Goal: Information Seeking & Learning: Check status

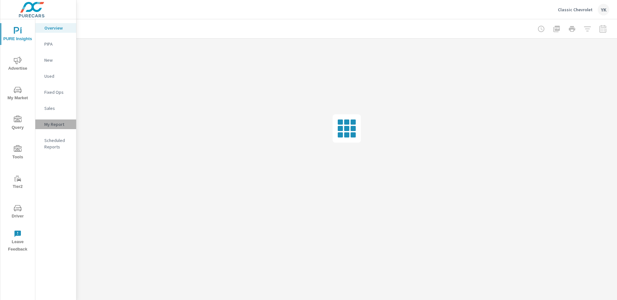
click at [56, 124] on p "My Report" at bounding box center [57, 124] width 27 height 6
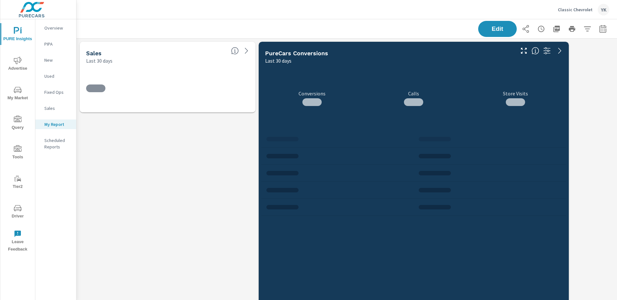
scroll to position [373, 541]
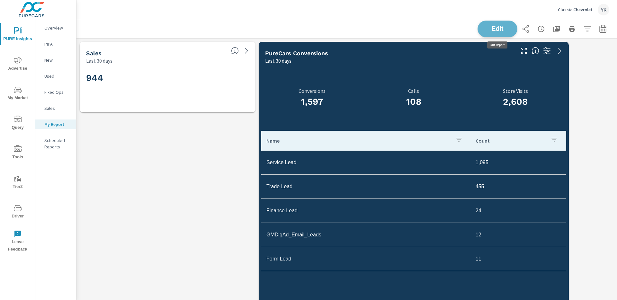
click at [484, 31] on span "Edit" at bounding box center [497, 29] width 26 height 6
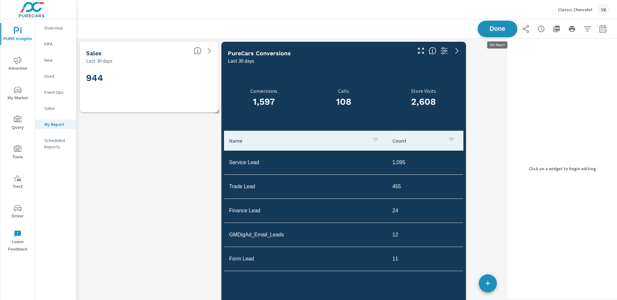
scroll to position [373, 428]
click at [382, 89] on div "1,597 Conversions 108 Calls 2,608 Store Visits Name Count Service Lead 1,095 Tr…" at bounding box center [343, 227] width 239 height 320
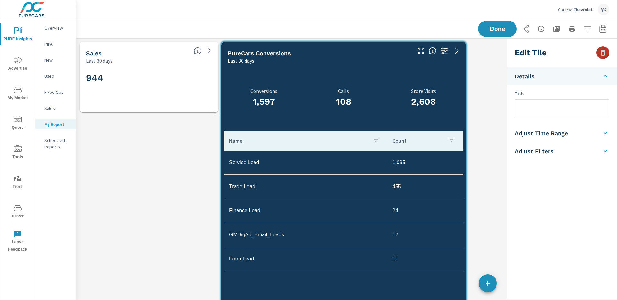
click at [601, 54] on icon "button" at bounding box center [603, 53] width 8 height 8
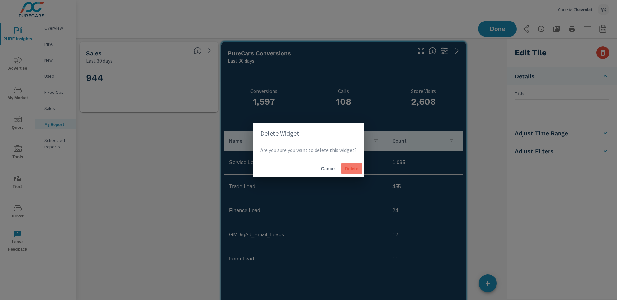
click at [345, 165] on button "Delete" at bounding box center [351, 169] width 21 height 12
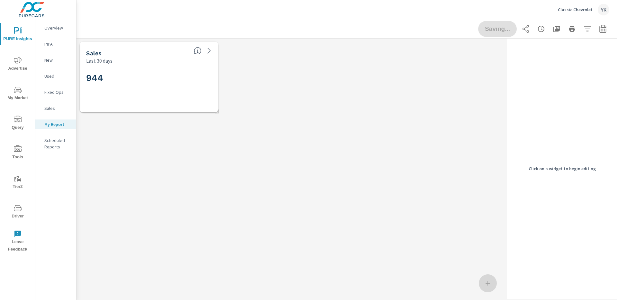
scroll to position [77, 428]
click at [163, 75] on h2 "944" at bounding box center [149, 77] width 126 height 11
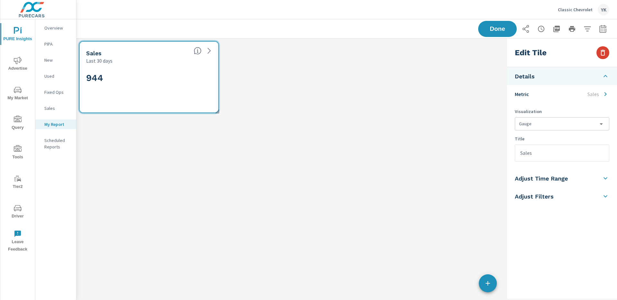
click at [602, 52] on icon "button" at bounding box center [603, 53] width 8 height 8
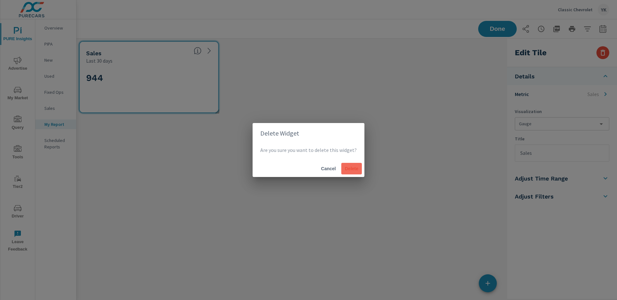
click at [348, 168] on span "Delete" at bounding box center [351, 169] width 15 height 6
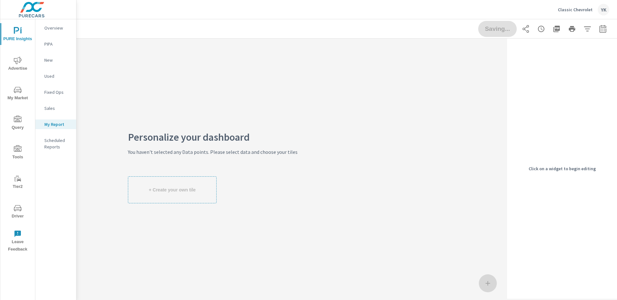
click at [20, 62] on icon "nav menu" at bounding box center [18, 60] width 8 height 7
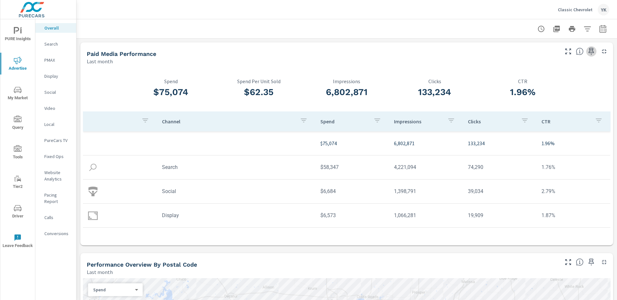
click at [592, 50] on icon "button" at bounding box center [591, 52] width 8 height 8
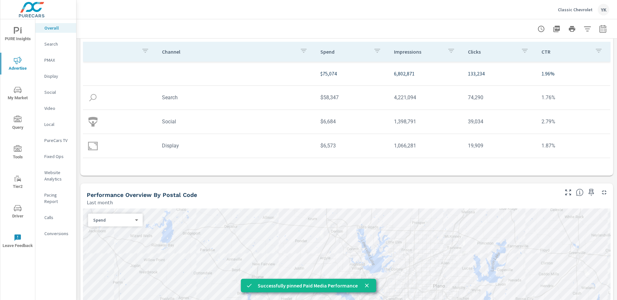
scroll to position [91, 0]
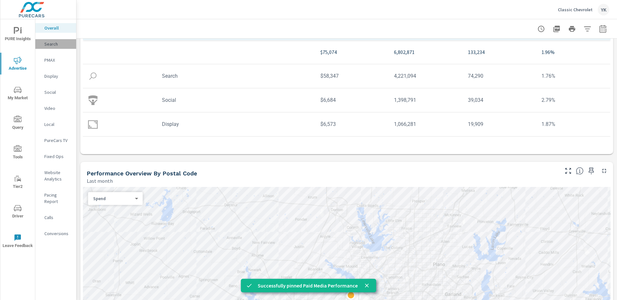
click at [66, 48] on div "Search" at bounding box center [55, 44] width 41 height 10
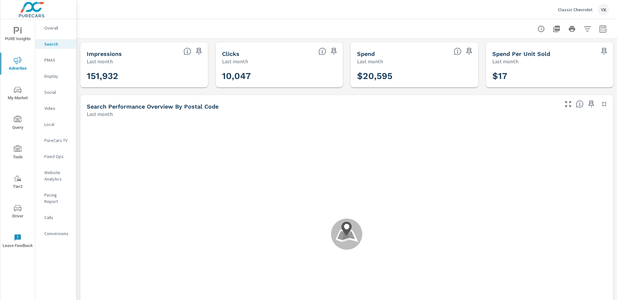
scroll to position [96, 0]
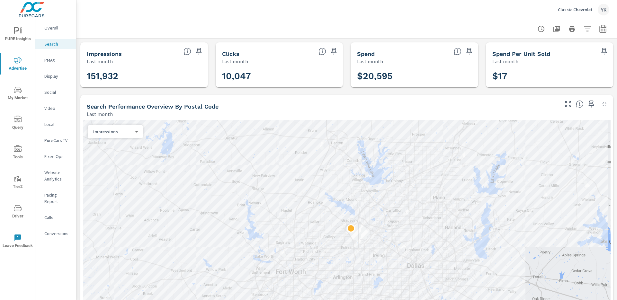
click at [264, 16] on div "Classic Chevrolet YK" at bounding box center [346, 9] width 525 height 19
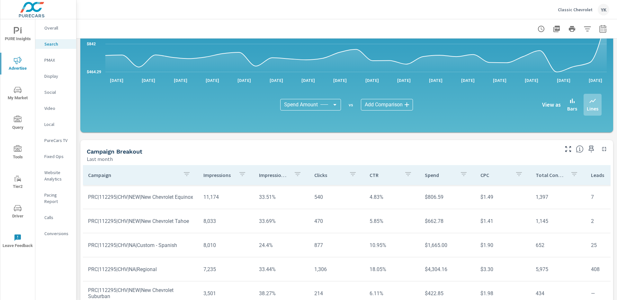
scroll to position [376, 0]
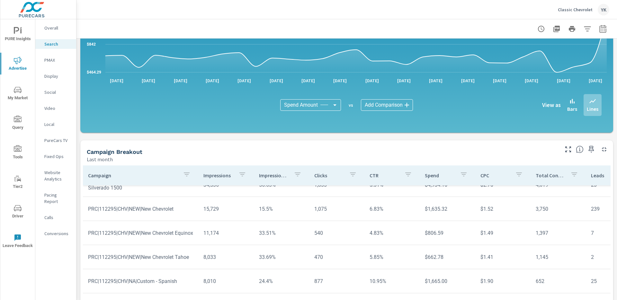
scroll to position [44, 0]
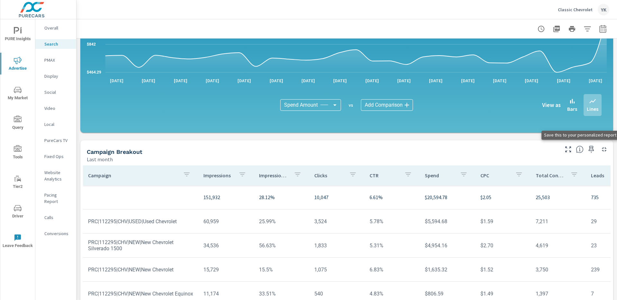
click at [593, 148] on icon "button" at bounding box center [591, 150] width 8 height 8
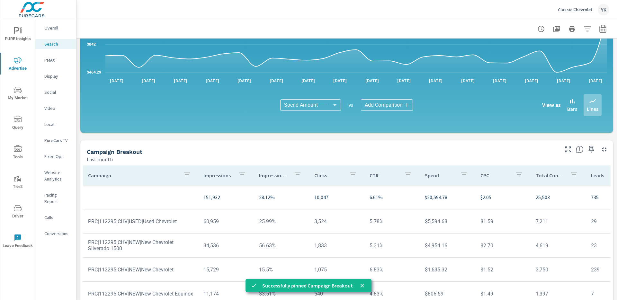
click at [60, 76] on p "Display" at bounding box center [57, 76] width 27 height 6
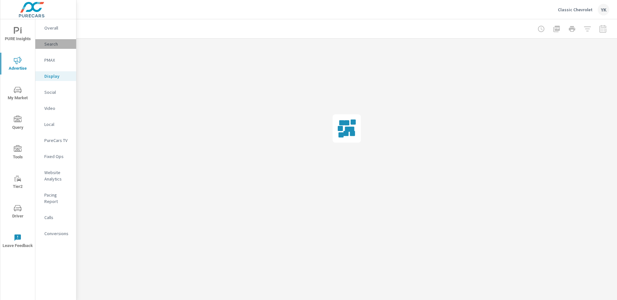
click at [59, 49] on div "Search" at bounding box center [55, 44] width 41 height 10
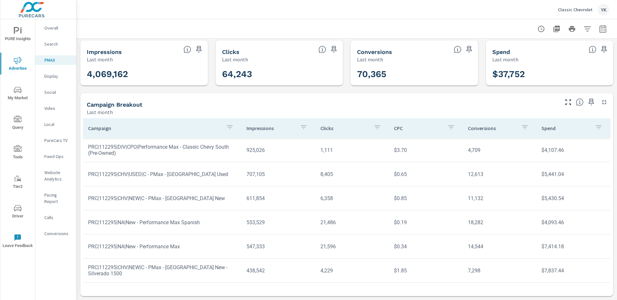
scroll to position [2, 0]
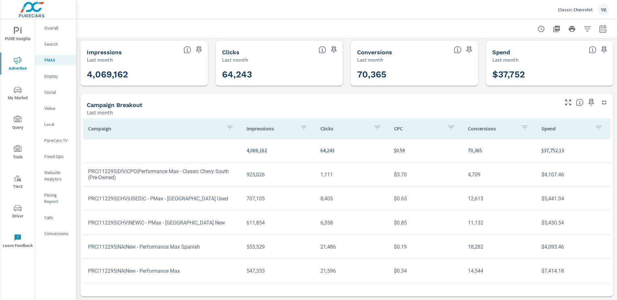
scroll to position [47, 0]
click at [591, 105] on icon "button" at bounding box center [590, 102] width 5 height 7
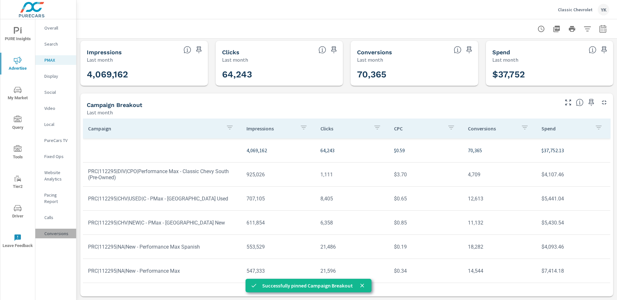
click at [47, 230] on p "Conversions" at bounding box center [57, 233] width 27 height 6
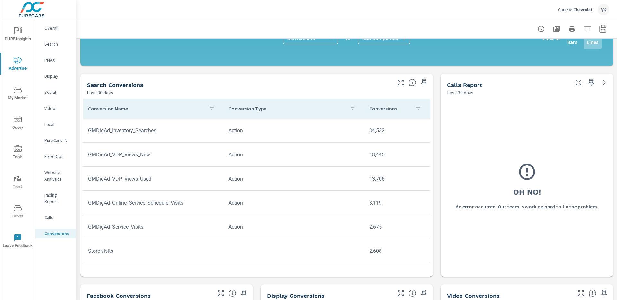
scroll to position [209, 0]
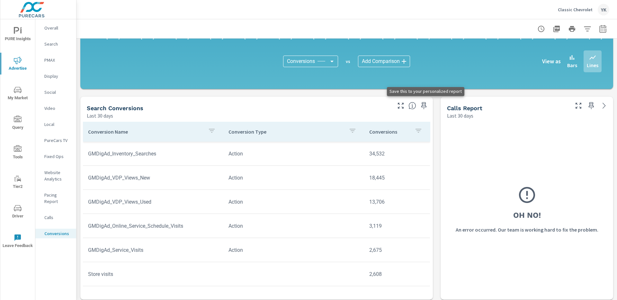
click at [425, 105] on icon "button" at bounding box center [423, 105] width 5 height 7
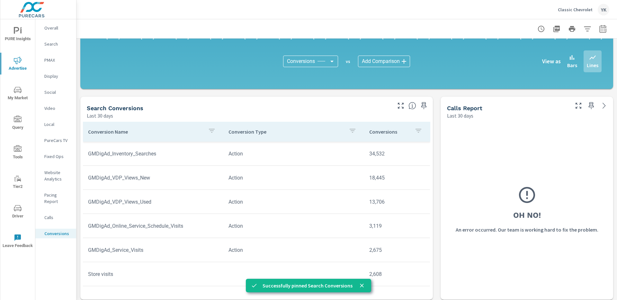
click at [58, 79] on p "Display" at bounding box center [57, 76] width 27 height 6
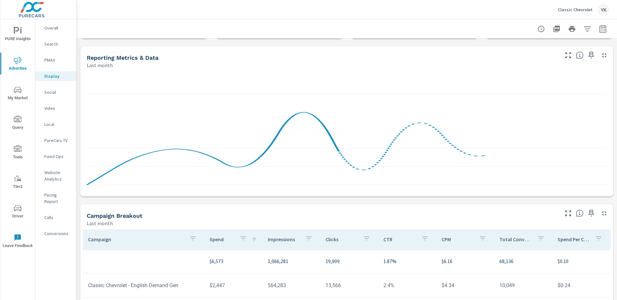
scroll to position [160, 0]
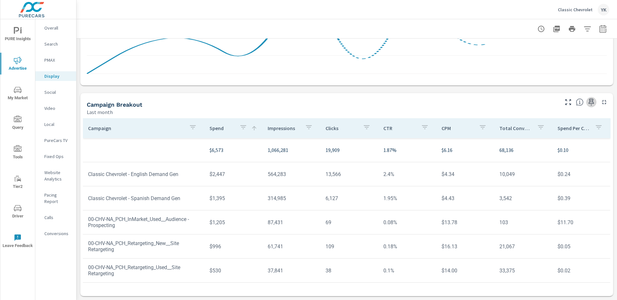
click at [593, 101] on icon "button" at bounding box center [591, 102] width 8 height 8
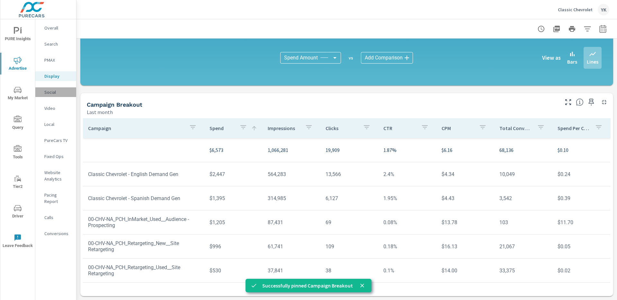
click at [59, 94] on p "Social" at bounding box center [57, 92] width 27 height 6
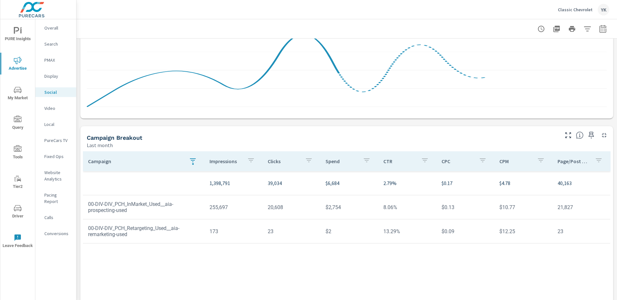
scroll to position [160, 0]
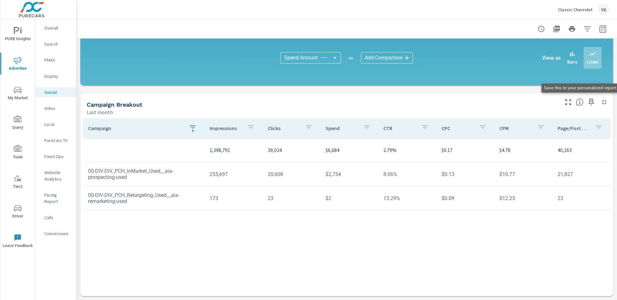
click at [591, 104] on icon "button" at bounding box center [591, 102] width 8 height 8
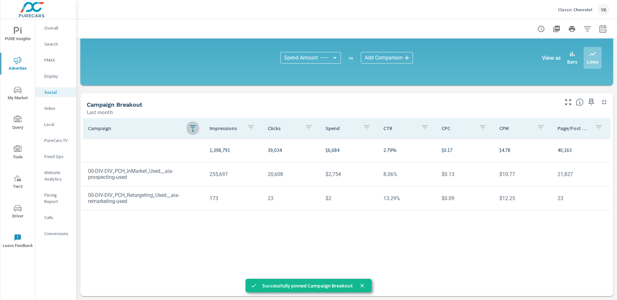
click at [191, 130] on icon "button" at bounding box center [193, 127] width 8 height 8
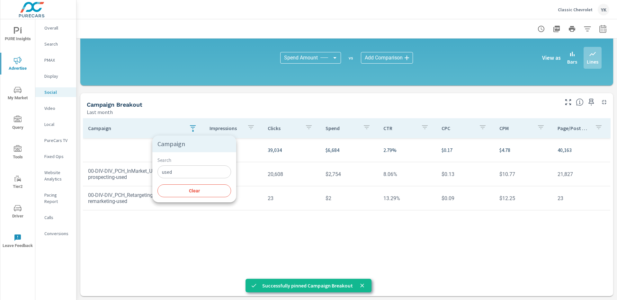
click at [178, 197] on div "Search used ​ Clear" at bounding box center [194, 177] width 84 height 50
click at [181, 191] on span "Clear" at bounding box center [194, 191] width 66 height 6
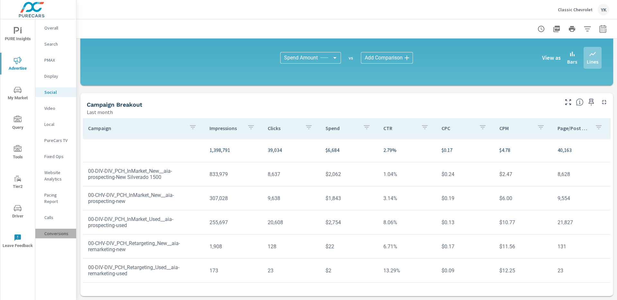
click at [48, 230] on p "Conversions" at bounding box center [57, 233] width 27 height 6
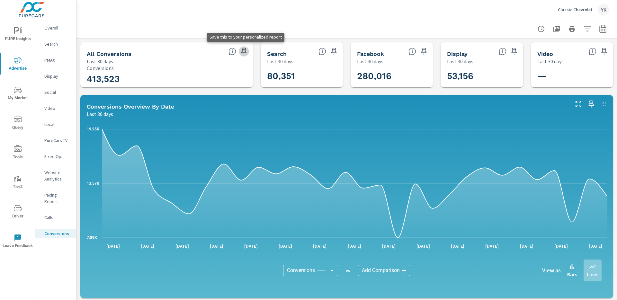
click at [243, 49] on icon "button" at bounding box center [244, 52] width 8 height 8
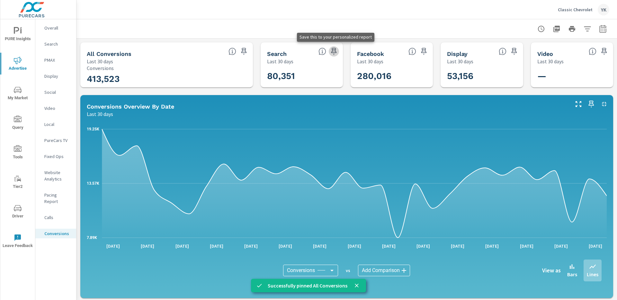
click at [334, 54] on icon "button" at bounding box center [334, 52] width 8 height 8
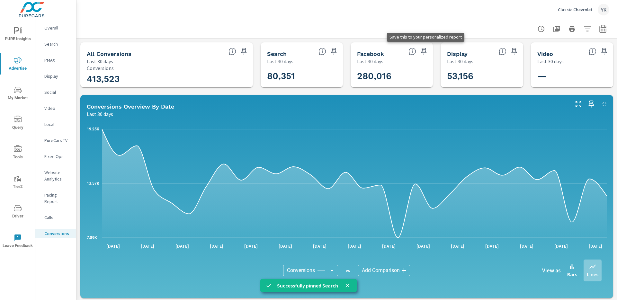
click at [422, 52] on icon "button" at bounding box center [424, 52] width 8 height 8
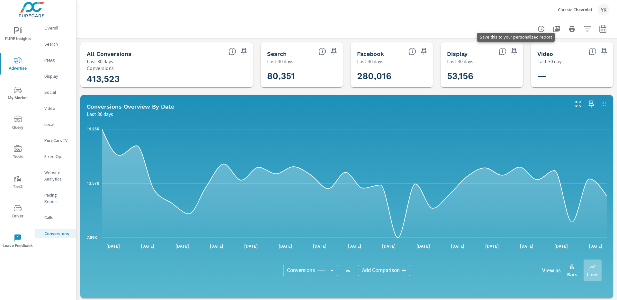
click at [515, 51] on icon "button" at bounding box center [513, 51] width 5 height 7
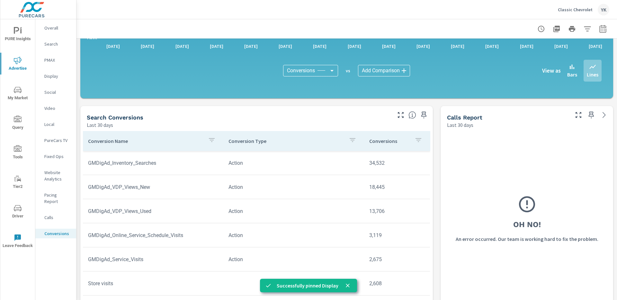
scroll to position [242, 0]
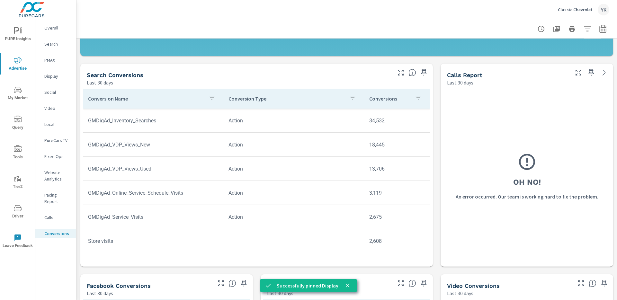
click at [592, 73] on icon "button" at bounding box center [591, 73] width 8 height 8
click at [51, 136] on div "PureCars TV" at bounding box center [55, 141] width 41 height 10
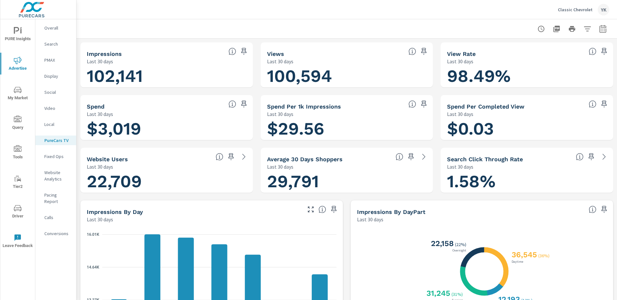
scroll to position [0, 0]
click at [23, 35] on span "PURE Insights" at bounding box center [17, 35] width 31 height 16
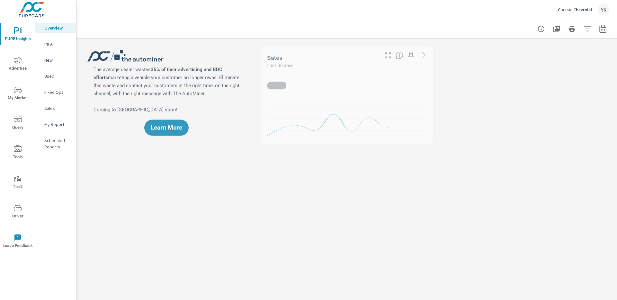
click at [48, 123] on p "My Report" at bounding box center [57, 124] width 27 height 6
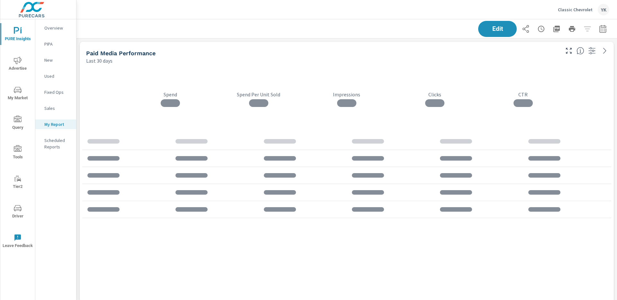
scroll to position [2146, 541]
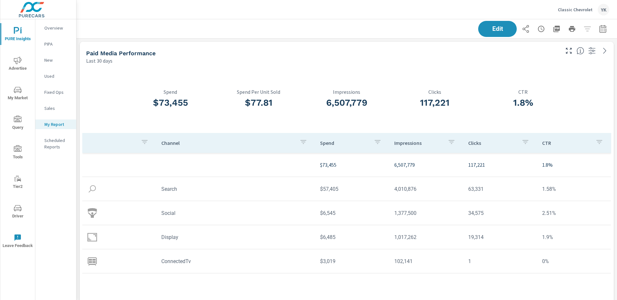
click at [148, 104] on h3 "$73,455" at bounding box center [170, 102] width 88 height 11
click at [492, 29] on span "Edit" at bounding box center [497, 29] width 26 height 6
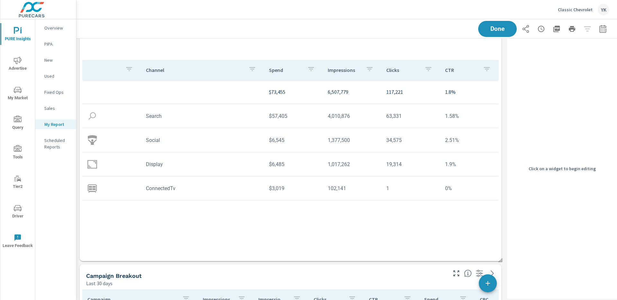
scroll to position [123, 0]
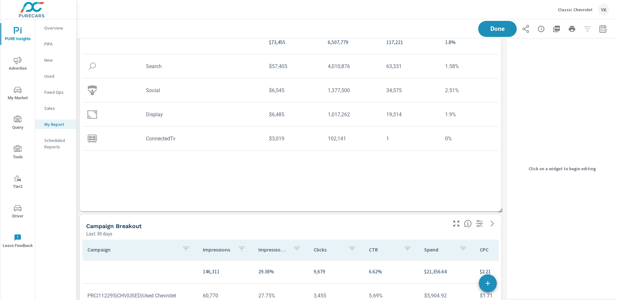
click at [253, 218] on div "Campaign Breakout Last 30 days" at bounding box center [264, 226] width 369 height 23
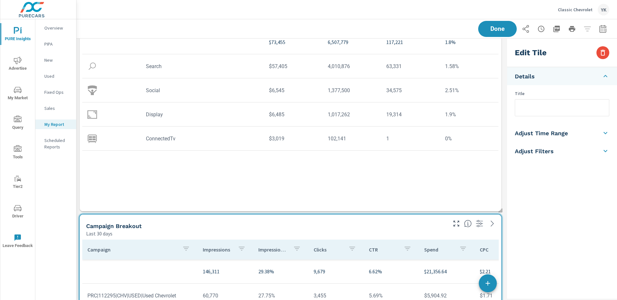
click at [534, 98] on div "Title" at bounding box center [562, 103] width 110 height 26
click at [534, 108] on input "text" at bounding box center [562, 108] width 94 height 16
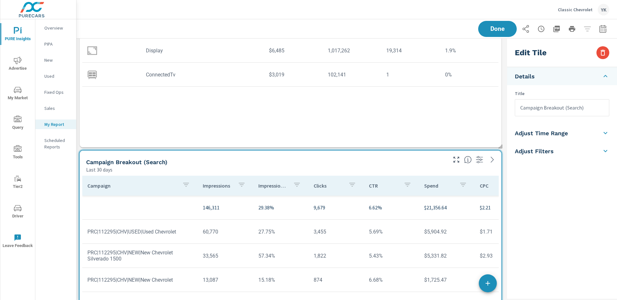
scroll to position [215, 0]
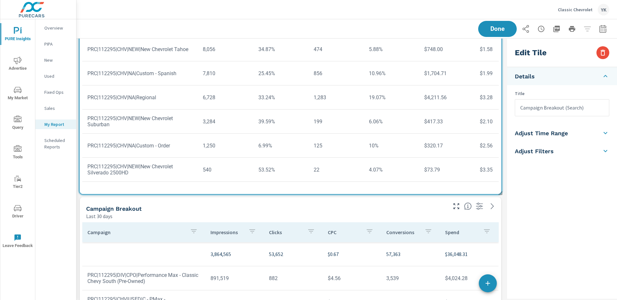
scroll to position [483, 0]
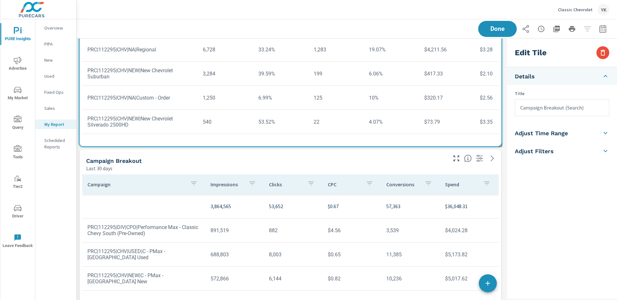
type input "Campaign Breakout (Search)"
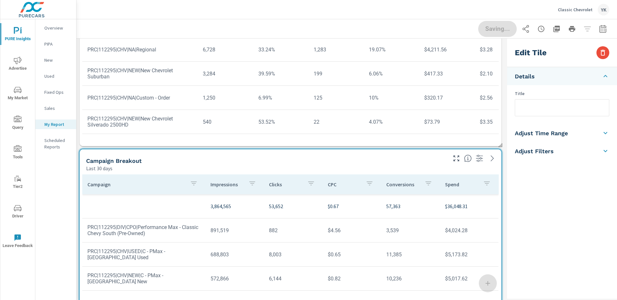
click at [523, 111] on input "text" at bounding box center [562, 108] width 94 height 16
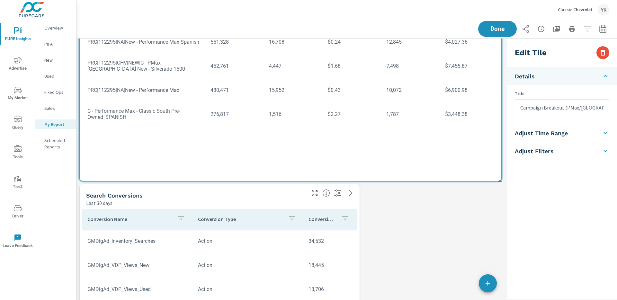
scroll to position [749, 0]
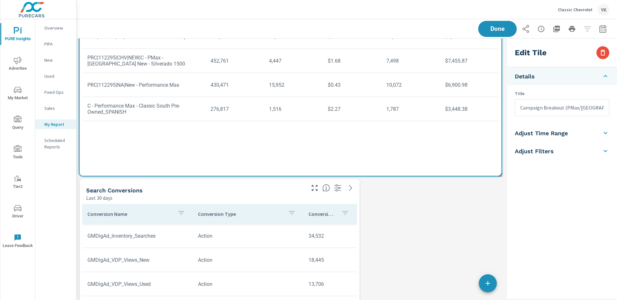
type input "Campaign Breakout (PMax/[GEOGRAPHIC_DATA])"
click at [109, 200] on p "Last 30 days" at bounding box center [99, 198] width 26 height 8
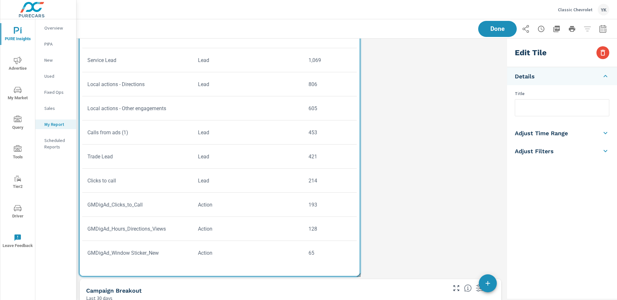
scroll to position [1010, 0]
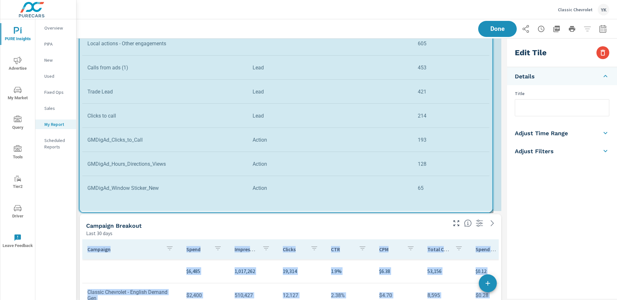
drag, startPoint x: 358, startPoint y: 209, endPoint x: 494, endPoint y: 208, distance: 135.9
click at [494, 208] on div "Paid Media Performance Last 30 days $73,455 Spend $77.81 Spend Per Unit Sold 6,…" at bounding box center [290, 102] width 428 height 2146
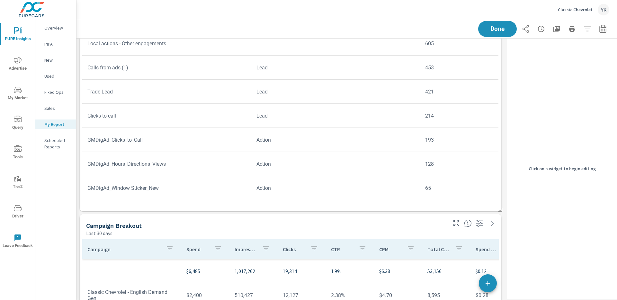
click at [229, 259] on th "Impressions" at bounding box center [253, 249] width 48 height 20
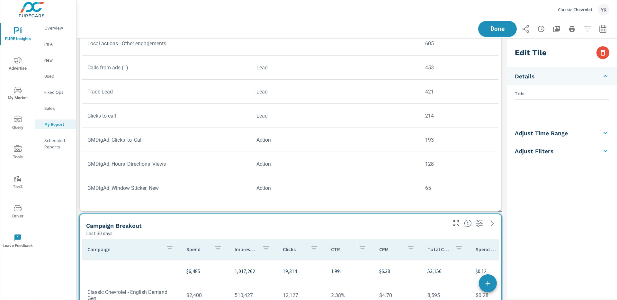
click at [523, 107] on input "text" at bounding box center [562, 108] width 94 height 16
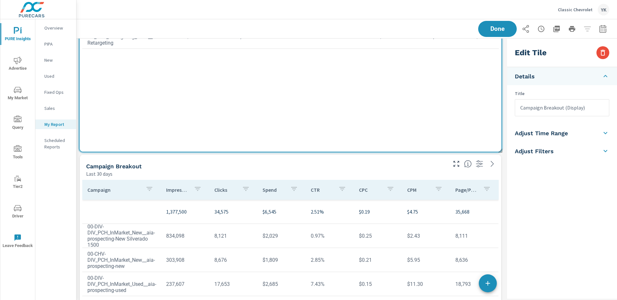
scroll to position [1440, 0]
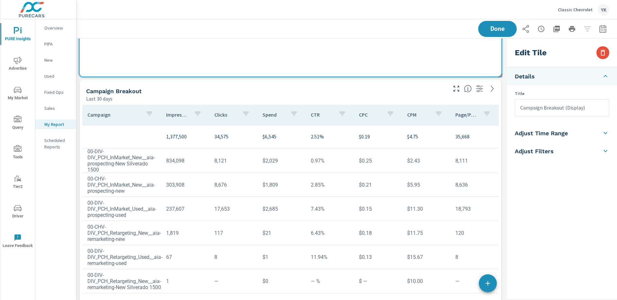
type input "Campaign Breakout (Display)"
click at [474, 183] on td "8,636" at bounding box center [474, 185] width 48 height 16
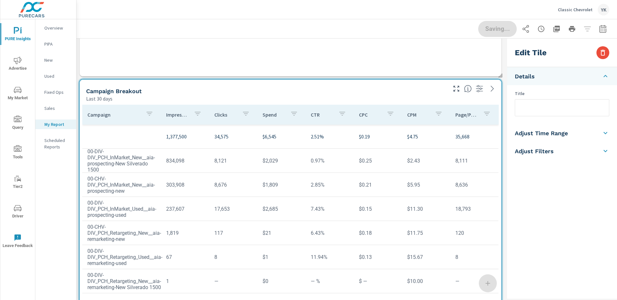
click at [560, 109] on input "text" at bounding box center [562, 108] width 94 height 16
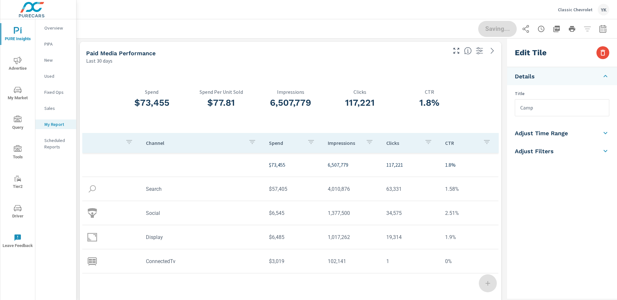
scroll to position [145, 0]
click at [555, 110] on input "Camp" at bounding box center [562, 108] width 94 height 16
type input "Campaign Breakout (Social)"
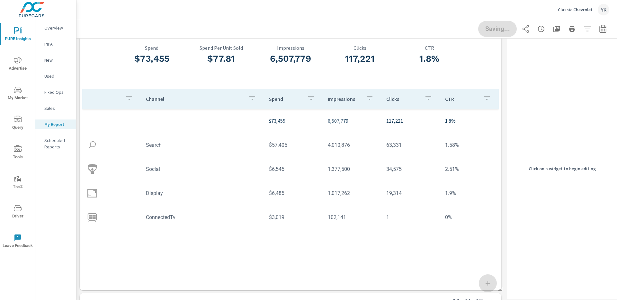
scroll to position [63, 0]
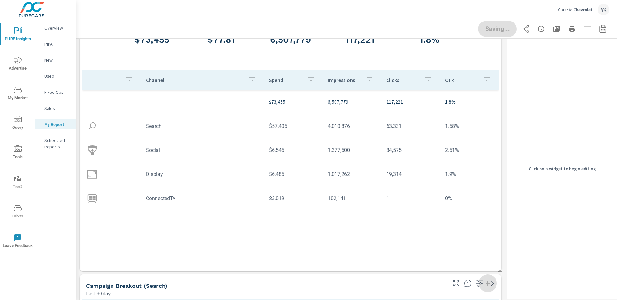
click at [431, 128] on td "63,331" at bounding box center [410, 126] width 58 height 16
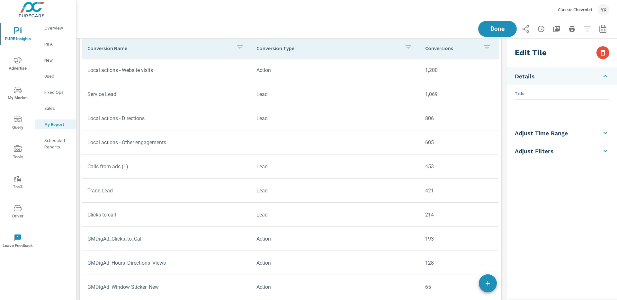
scroll to position [922, 0]
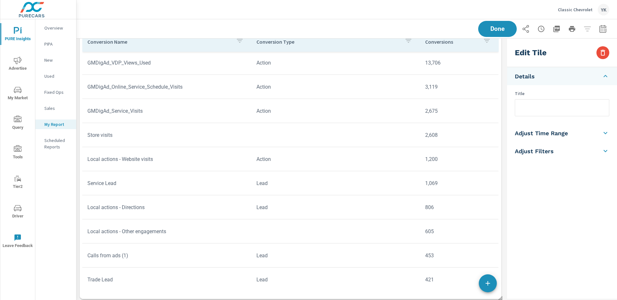
scroll to position [43, 0]
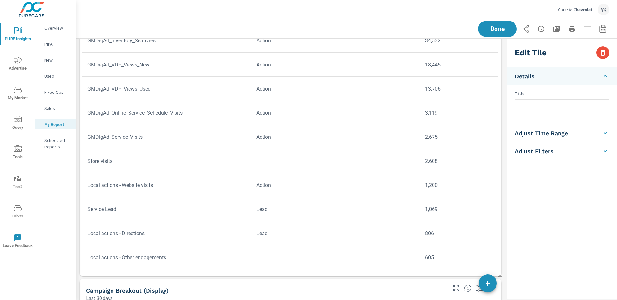
scroll to position [982, 0]
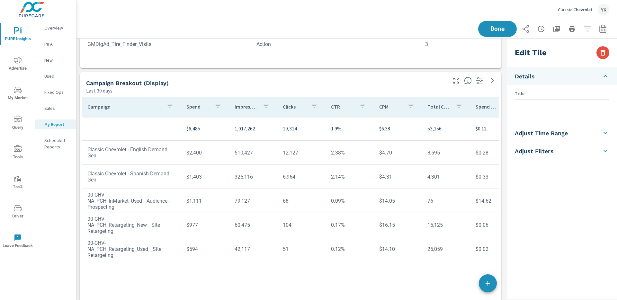
scroll to position [1137, 0]
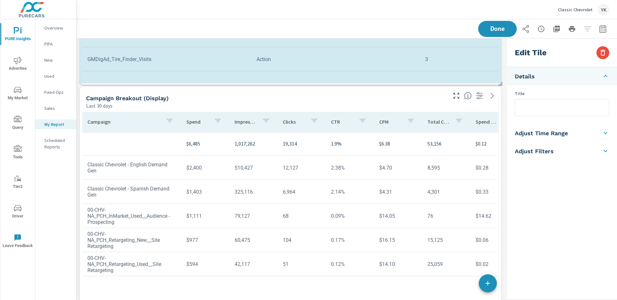
scroll to position [316, 0]
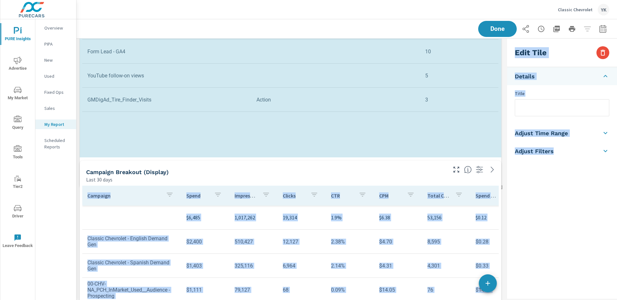
scroll to position [2288, 428]
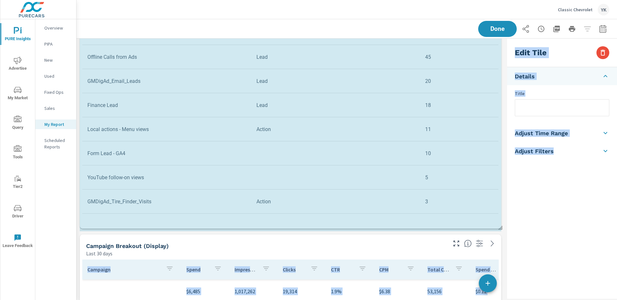
scroll to position [2294, 428]
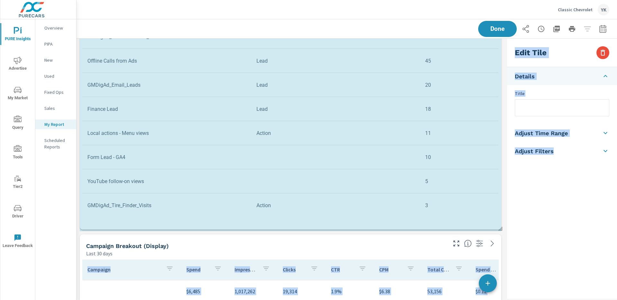
drag, startPoint x: 501, startPoint y: 82, endPoint x: 516, endPoint y: 205, distance: 124.0
click at [516, 205] on div "Paid Media Performance Last 30 days $73,455 Spend $77.81 Spend Per Unit Sold 6,…" at bounding box center [346, 48] width 540 height 2294
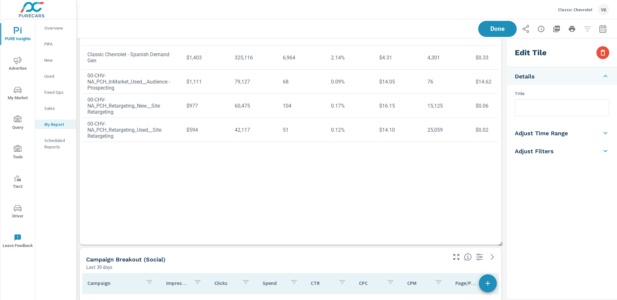
scroll to position [1424, 0]
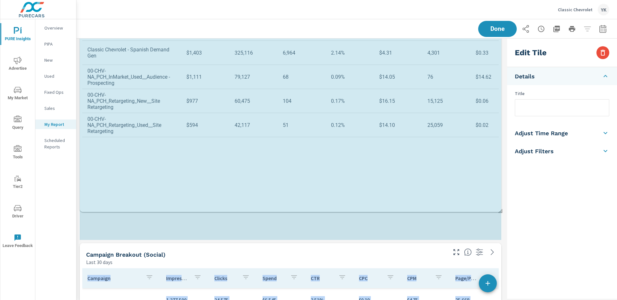
drag, startPoint x: 499, startPoint y: 238, endPoint x: 499, endPoint y: 202, distance: 35.7
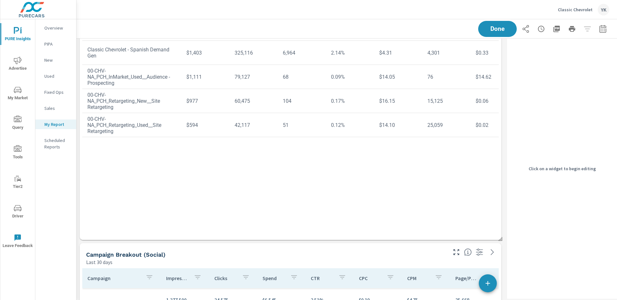
drag, startPoint x: 502, startPoint y: 240, endPoint x: 502, endPoint y: 235, distance: 4.5
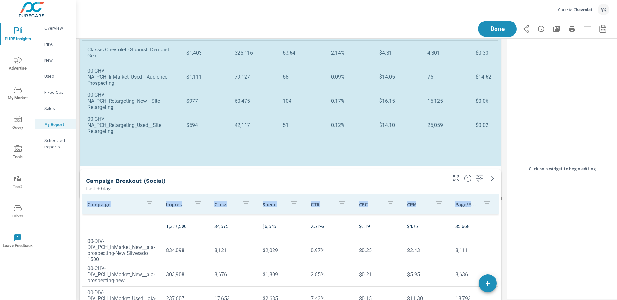
scroll to position [2220, 428]
drag, startPoint x: 501, startPoint y: 239, endPoint x: 500, endPoint y: 196, distance: 43.4
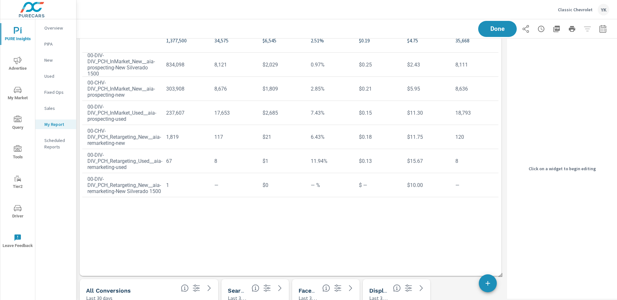
scroll to position [1617, 0]
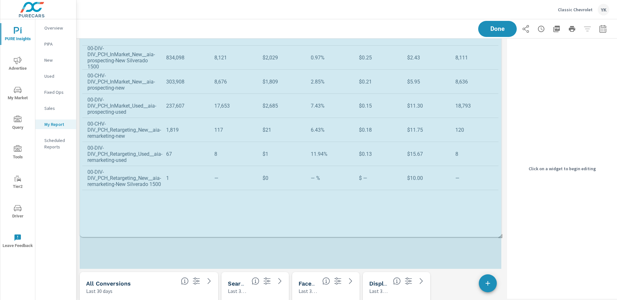
drag, startPoint x: 500, startPoint y: 268, endPoint x: 499, endPoint y: 223, distance: 45.3
click at [499, 231] on span at bounding box center [498, 234] width 6 height 6
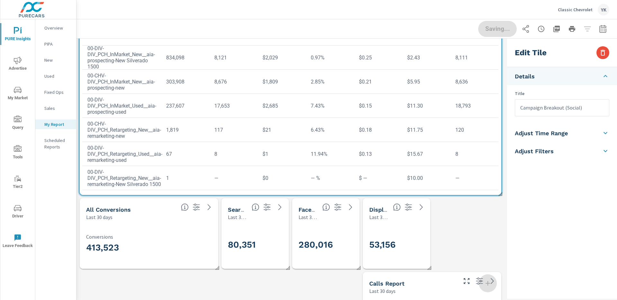
scroll to position [1644, 0]
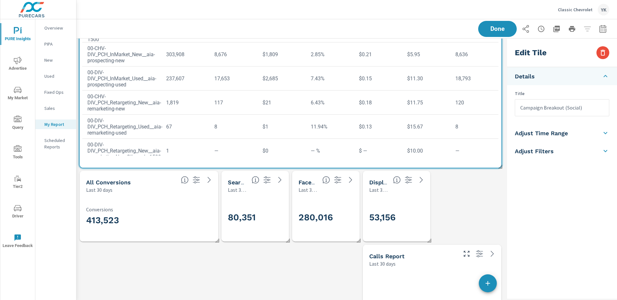
click at [265, 230] on div "80,351" at bounding box center [270, 217] width 85 height 35
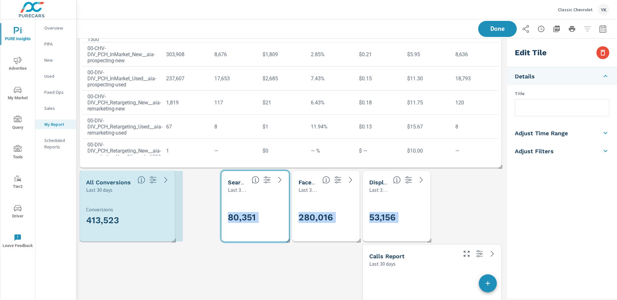
drag, startPoint x: 216, startPoint y: 239, endPoint x: 173, endPoint y: 236, distance: 43.5
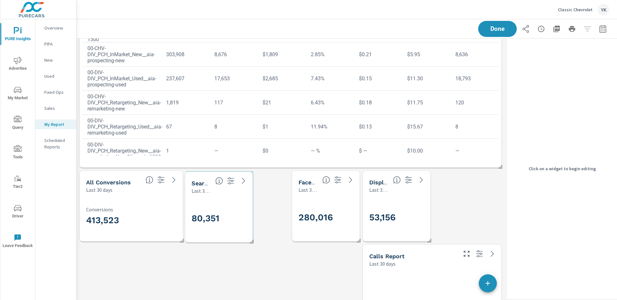
drag, startPoint x: 244, startPoint y: 228, endPoint x: 208, endPoint y: 229, distance: 36.3
click at [208, 229] on div "80,351" at bounding box center [233, 218] width 85 height 35
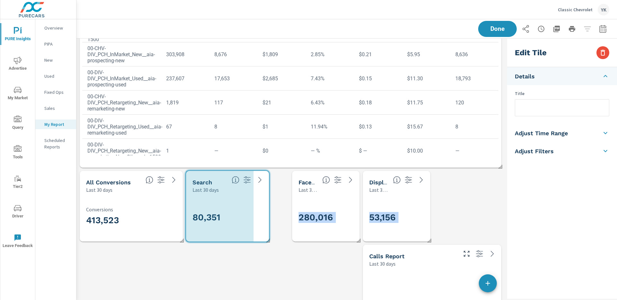
drag, startPoint x: 252, startPoint y: 240, endPoint x: 270, endPoint y: 239, distance: 18.0
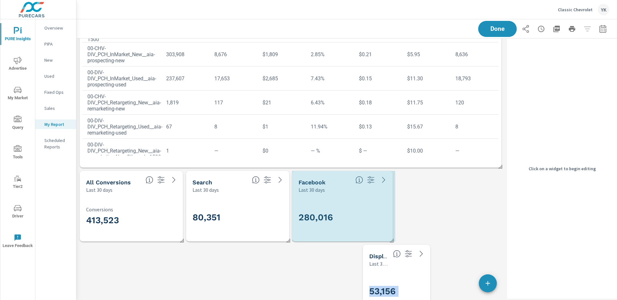
scroll to position [3, 3]
drag, startPoint x: 358, startPoint y: 240, endPoint x: 391, endPoint y: 237, distance: 33.2
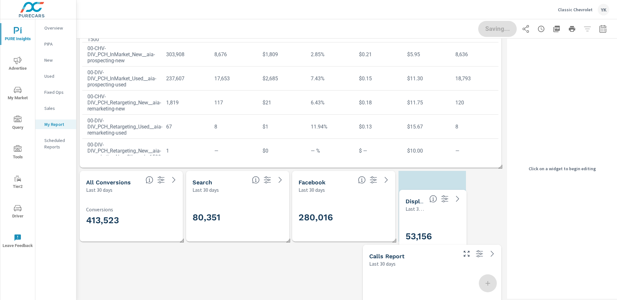
scroll to position [2146, 428]
drag, startPoint x: 412, startPoint y: 273, endPoint x: 450, endPoint y: 208, distance: 75.0
click at [450, 208] on div "53,156" at bounding box center [434, 226] width 62 height 43
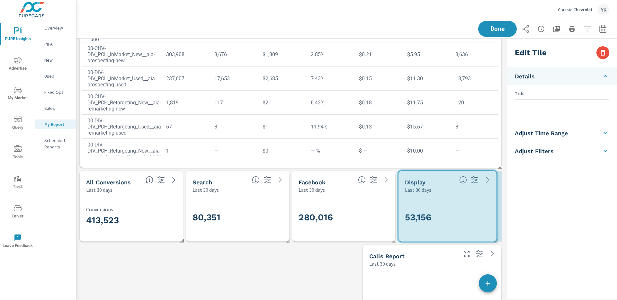
drag, startPoint x: 464, startPoint y: 240, endPoint x: 495, endPoint y: 236, distance: 31.1
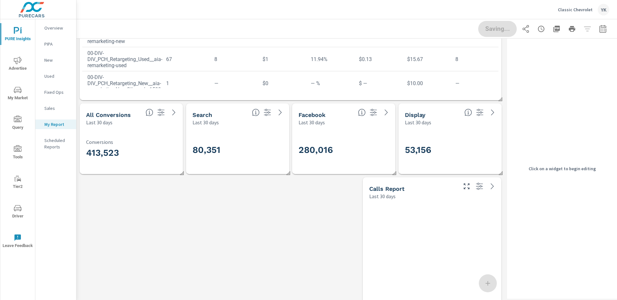
scroll to position [1748, 0]
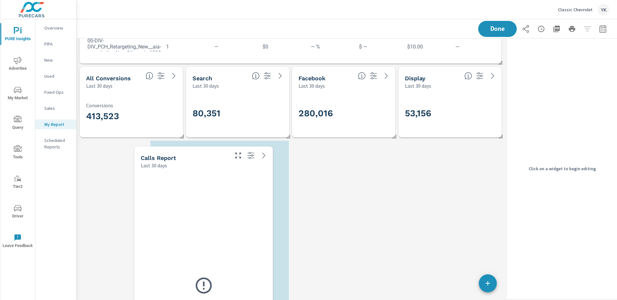
drag, startPoint x: 394, startPoint y: 217, endPoint x: 129, endPoint y: 217, distance: 265.0
click at [137, 217] on div "Oh No! An error occurred. Our team is working hard to fix the problem." at bounding box center [203, 304] width 133 height 265
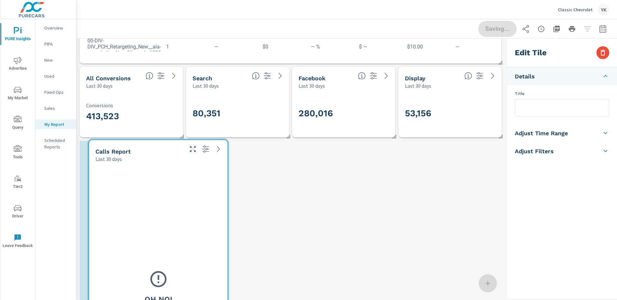
drag, startPoint x: 201, startPoint y: 222, endPoint x: 177, endPoint y: 221, distance: 24.1
click at [177, 221] on div "Oh No! An error occurred. Our team is working hard to fix the problem." at bounding box center [158, 297] width 133 height 265
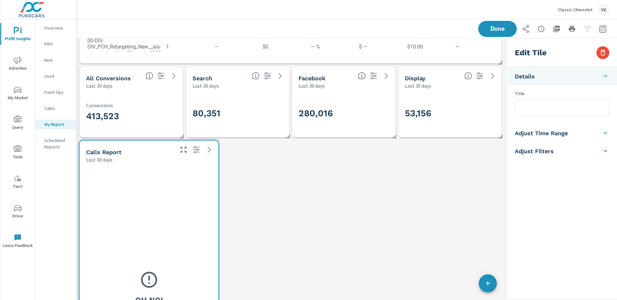
click at [483, 288] on button "button" at bounding box center [488, 283] width 18 height 18
checkbox input "false"
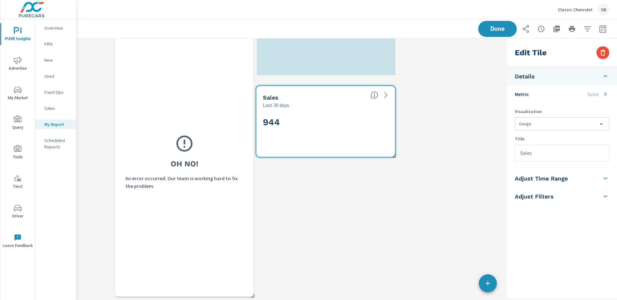
drag, startPoint x: 129, startPoint y: 75, endPoint x: 306, endPoint y: 118, distance: 181.6
click at [306, 118] on h2 "944" at bounding box center [326, 122] width 126 height 11
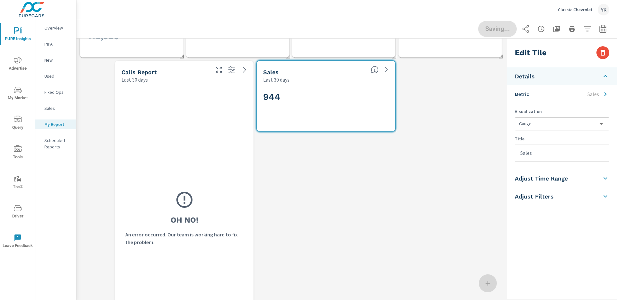
click at [311, 108] on div "944" at bounding box center [326, 107] width 126 height 35
click at [527, 96] on p "Metric" at bounding box center [522, 94] width 14 height 8
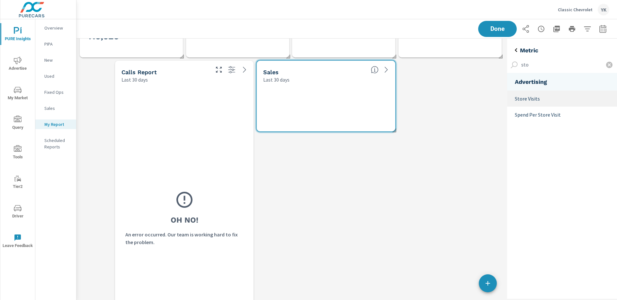
type input "sto"
click at [521, 100] on p "Store Visits" at bounding box center [563, 99] width 97 height 8
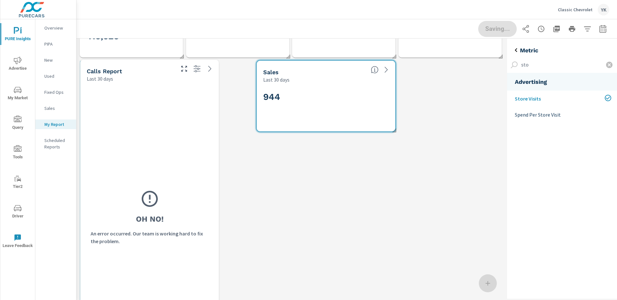
drag, startPoint x: 189, startPoint y: 119, endPoint x: 155, endPoint y: 118, distance: 34.4
click at [155, 118] on div "Oh No! An error occurred. Our team is working hard to fix the problem." at bounding box center [149, 217] width 133 height 265
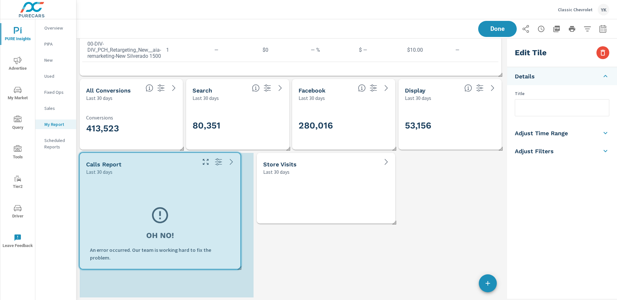
drag, startPoint x: 217, startPoint y: 290, endPoint x: 238, endPoint y: 195, distance: 97.3
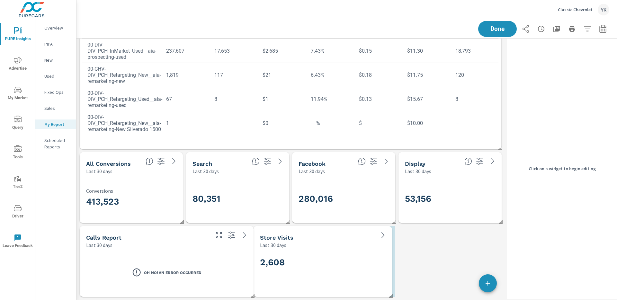
click at [291, 252] on div "2,608" at bounding box center [322, 272] width 133 height 43
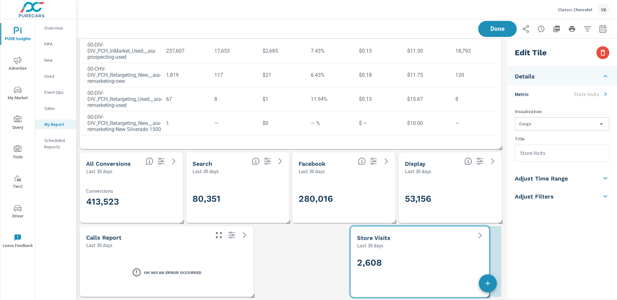
drag, startPoint x: 315, startPoint y: 261, endPoint x: 409, endPoint y: 264, distance: 93.8
click at [409, 264] on h2 "2,608" at bounding box center [420, 262] width 126 height 11
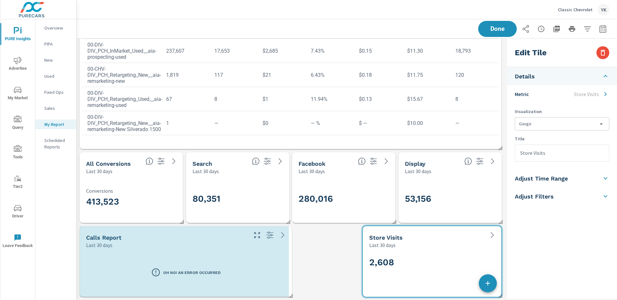
drag, startPoint x: 253, startPoint y: 296, endPoint x: 292, endPoint y: 294, distance: 38.9
click at [292, 295] on span at bounding box center [288, 293] width 6 height 6
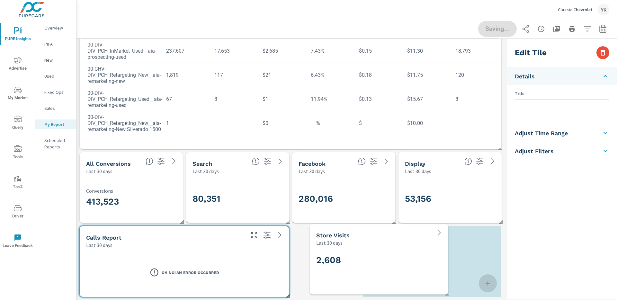
drag, startPoint x: 383, startPoint y: 276, endPoint x: 323, endPoint y: 274, distance: 59.8
click at [324, 274] on div "2,608" at bounding box center [379, 270] width 126 height 35
checkbox input "false"
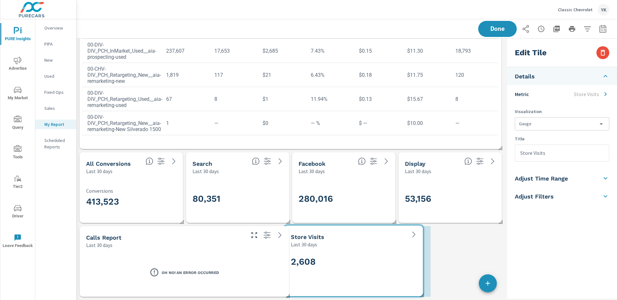
drag, startPoint x: 444, startPoint y: 277, endPoint x: 366, endPoint y: 277, distance: 78.4
click at [366, 277] on div "2,608" at bounding box center [354, 271] width 126 height 35
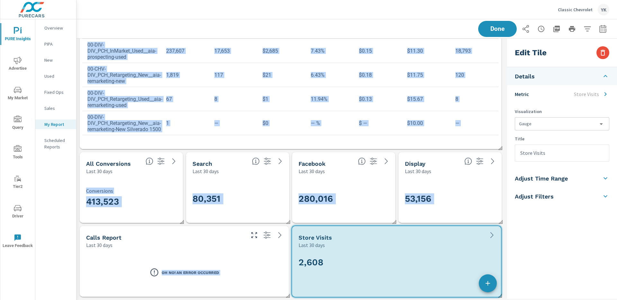
drag, startPoint x: 428, startPoint y: 296, endPoint x: 499, endPoint y: 295, distance: 70.4
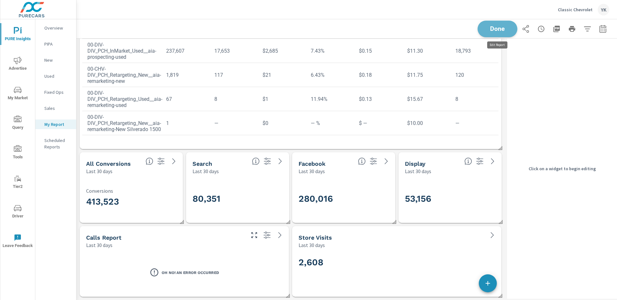
click at [492, 32] on span "Done" at bounding box center [497, 29] width 26 height 6
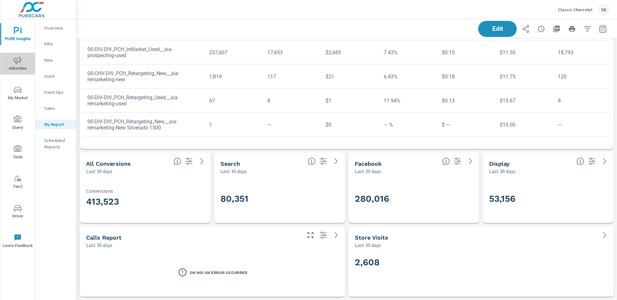
click at [19, 63] on icon "nav menu" at bounding box center [18, 61] width 8 height 8
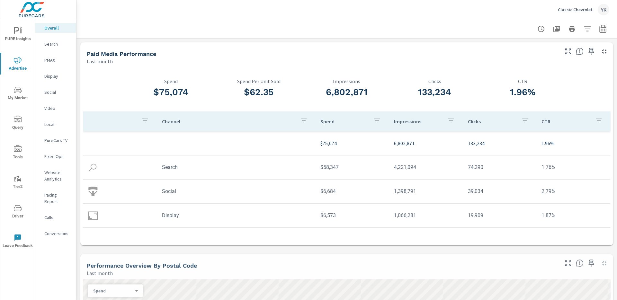
click at [55, 142] on p "PureCars TV" at bounding box center [57, 140] width 27 height 6
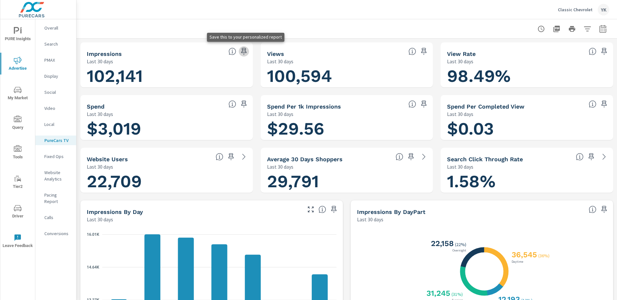
click at [243, 52] on icon "button" at bounding box center [243, 51] width 5 height 7
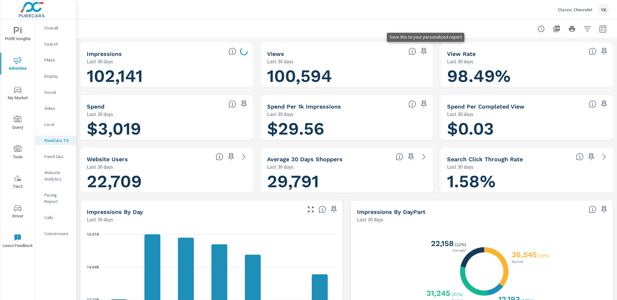
click at [424, 54] on icon "button" at bounding box center [424, 52] width 8 height 8
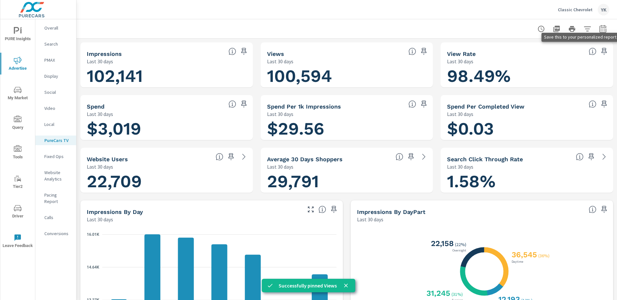
click at [604, 53] on icon "button" at bounding box center [603, 51] width 5 height 7
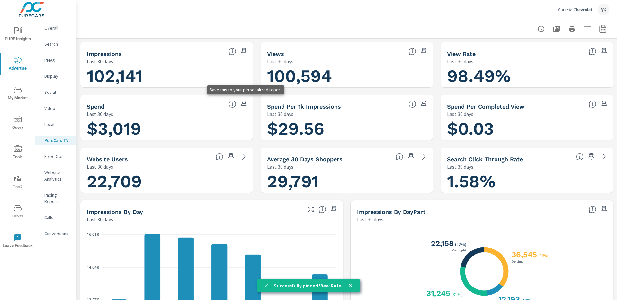
click at [246, 106] on icon "button" at bounding box center [244, 104] width 8 height 8
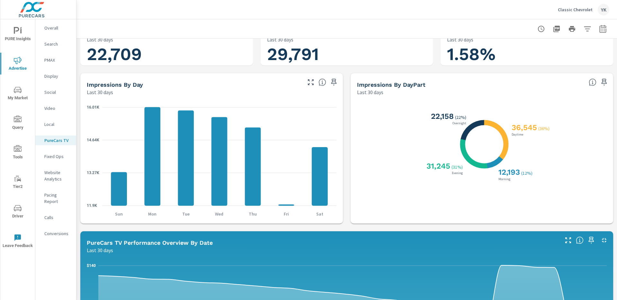
click at [20, 38] on span "PURE Insights" at bounding box center [17, 35] width 31 height 16
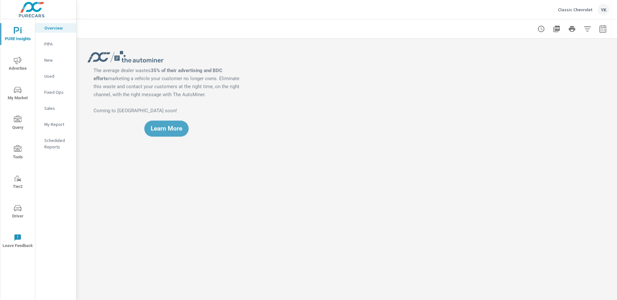
click at [49, 119] on div "My Report" at bounding box center [55, 124] width 41 height 10
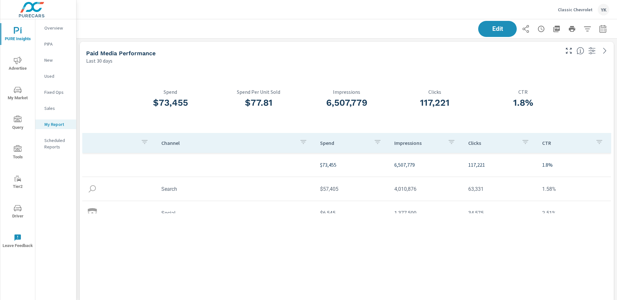
scroll to position [3, 3]
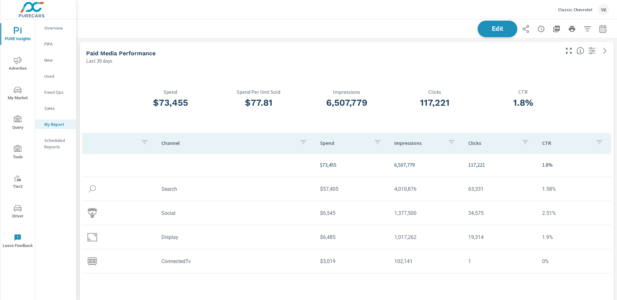
click at [500, 23] on button "Edit" at bounding box center [497, 29] width 40 height 17
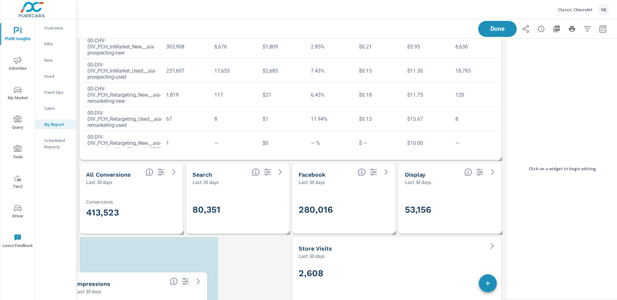
scroll to position [1765, 0]
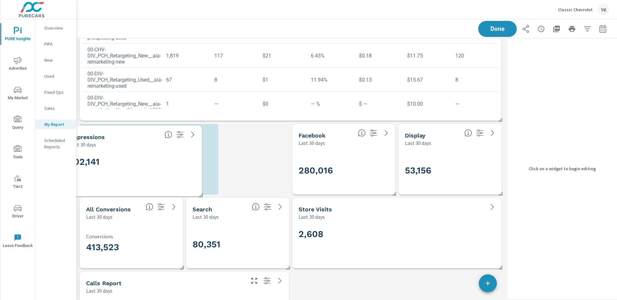
drag, startPoint x: 200, startPoint y: 111, endPoint x: 185, endPoint y: 166, distance: 56.7
click at [185, 166] on h2 "102,141" at bounding box center [133, 161] width 126 height 11
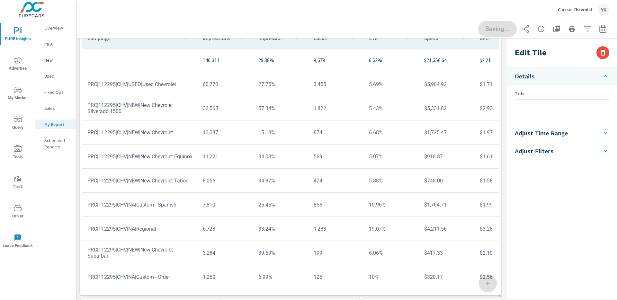
scroll to position [303, 0]
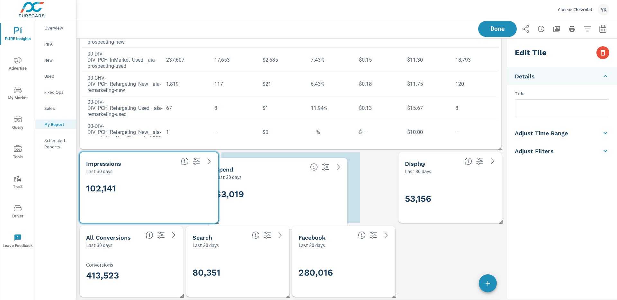
scroll to position [2072, 428]
drag, startPoint x: 138, startPoint y: 68, endPoint x: 272, endPoint y: 208, distance: 194.3
click at [272, 208] on div "$3,019" at bounding box center [283, 204] width 126 height 35
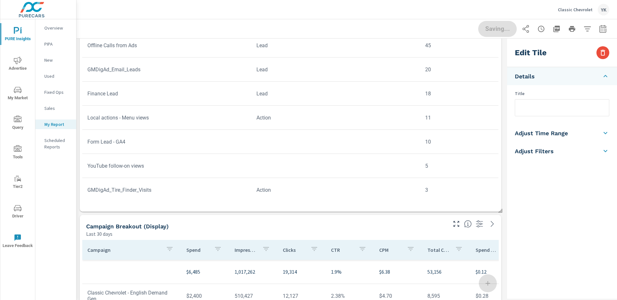
scroll to position [1197, 0]
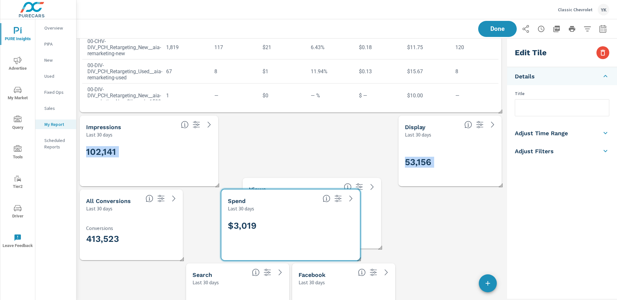
scroll to position [1797, 0]
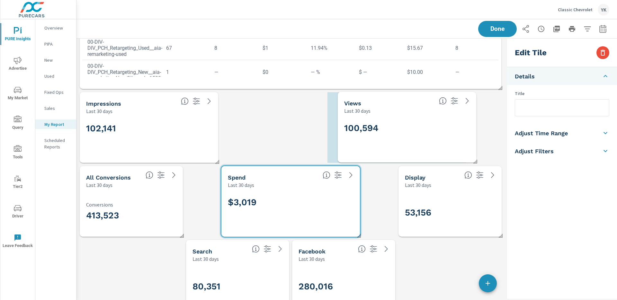
drag, startPoint x: 261, startPoint y: 121, endPoint x: 378, endPoint y: 140, distance: 117.8
click at [378, 140] on div "100,594" at bounding box center [407, 138] width 126 height 35
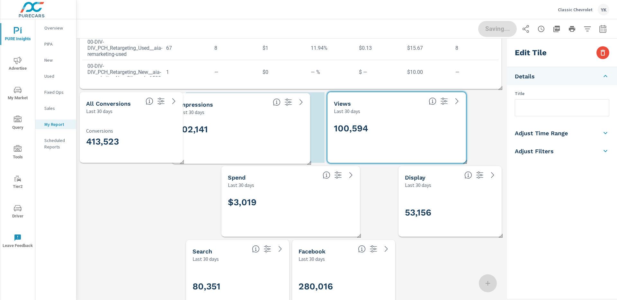
drag, startPoint x: 185, startPoint y: 138, endPoint x: 284, endPoint y: 137, distance: 98.6
click at [284, 137] on div "102,141" at bounding box center [241, 139] width 126 height 35
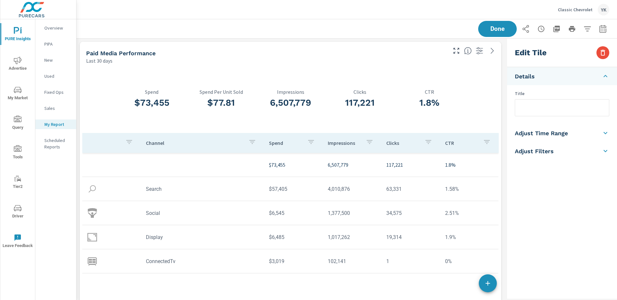
scroll to position [24, 0]
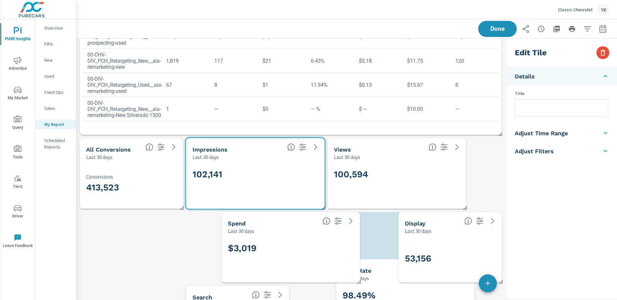
scroll to position [1680, 0]
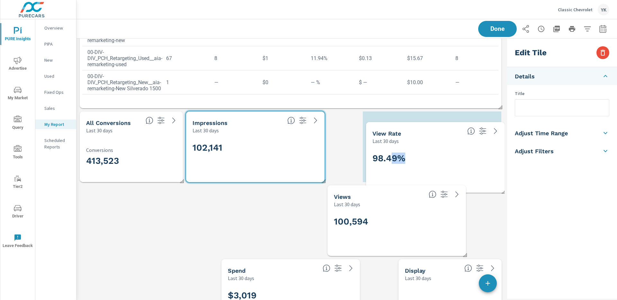
drag, startPoint x: 386, startPoint y: 107, endPoint x: 388, endPoint y: 153, distance: 46.0
click at [388, 153] on h2 "98.49%" at bounding box center [435, 158] width 126 height 11
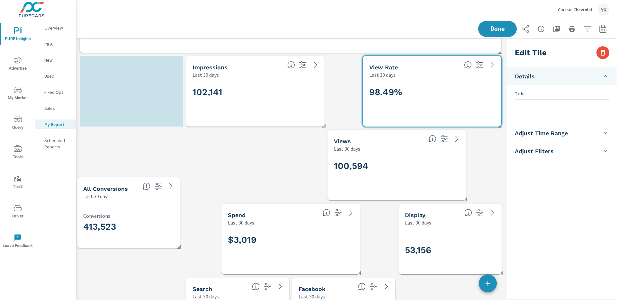
drag, startPoint x: 136, startPoint y: 114, endPoint x: 133, endPoint y: 246, distance: 131.7
click at [133, 235] on div "413,523 Conversions" at bounding box center [128, 224] width 90 height 22
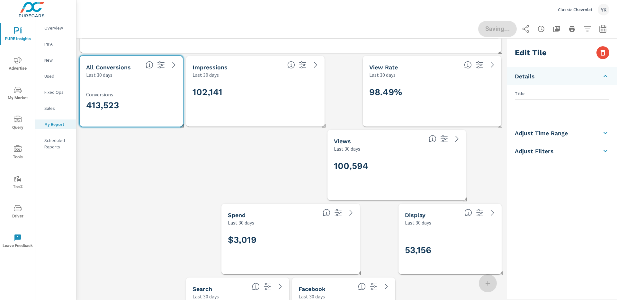
drag, startPoint x: 157, startPoint y: 127, endPoint x: 164, endPoint y: 255, distance: 128.4
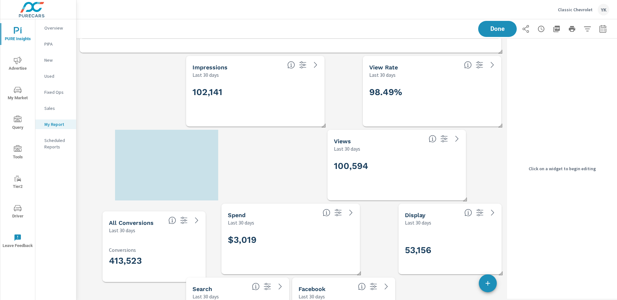
drag, startPoint x: 126, startPoint y: 108, endPoint x: 138, endPoint y: 263, distance: 155.6
click at [138, 253] on p "Conversions" at bounding box center [154, 250] width 90 height 6
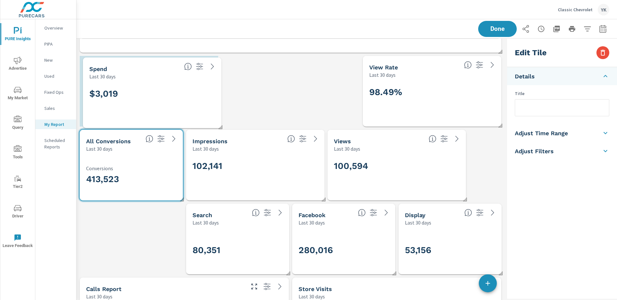
drag, startPoint x: 252, startPoint y: 218, endPoint x: 113, endPoint y: 72, distance: 201.1
click at [113, 72] on div "Spend" at bounding box center [134, 68] width 90 height 7
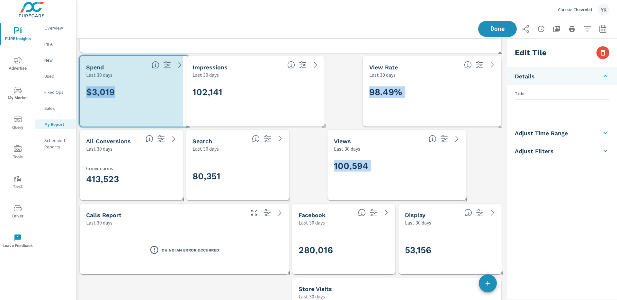
drag, startPoint x: 215, startPoint y: 124, endPoint x: 187, endPoint y: 116, distance: 29.4
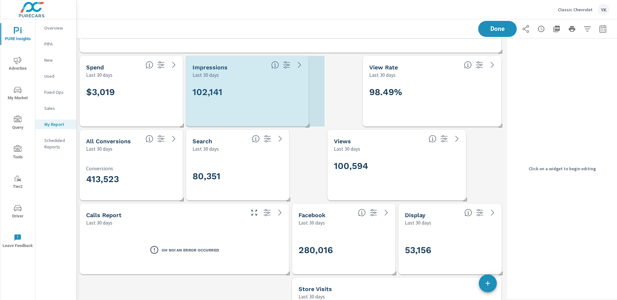
drag, startPoint x: 322, startPoint y: 124, endPoint x: 295, endPoint y: 121, distance: 27.5
click at [302, 121] on span at bounding box center [305, 123] width 6 height 6
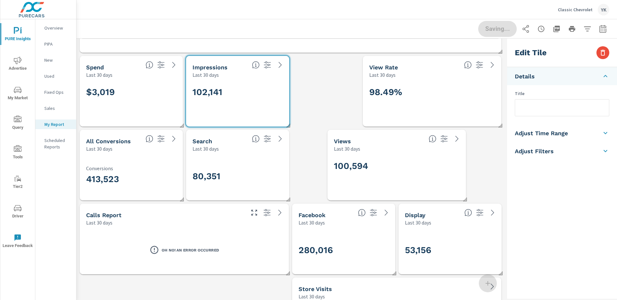
click at [395, 108] on div "98.49%" at bounding box center [432, 102] width 126 height 35
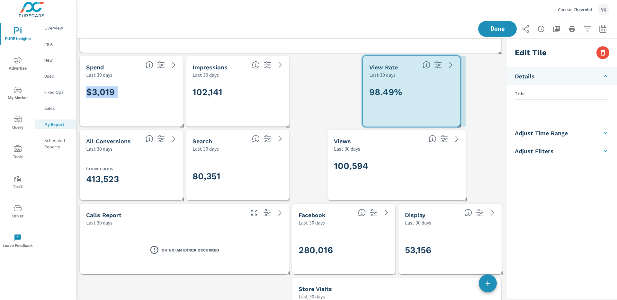
drag, startPoint x: 499, startPoint y: 126, endPoint x: 457, endPoint y: 125, distance: 41.8
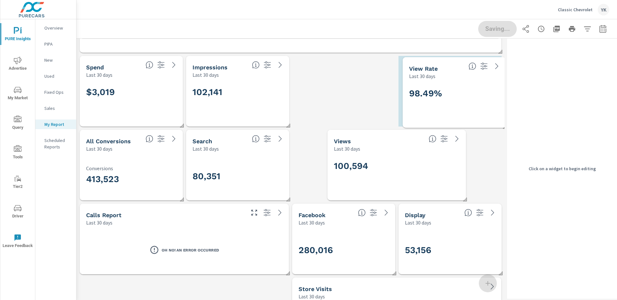
drag, startPoint x: 404, startPoint y: 96, endPoint x: 443, endPoint y: 96, distance: 38.5
click at [443, 96] on h2 "98.49%" at bounding box center [454, 93] width 90 height 11
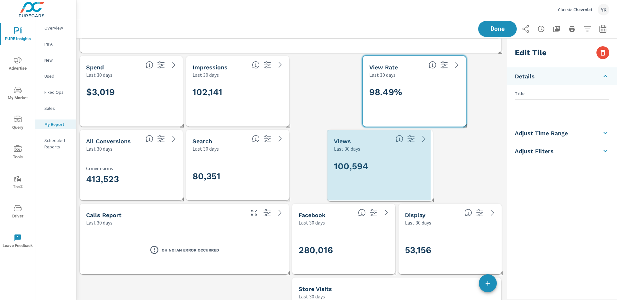
drag, startPoint x: 463, startPoint y: 198, endPoint x: 395, endPoint y: 194, distance: 67.9
click at [426, 195] on span at bounding box center [429, 198] width 6 height 6
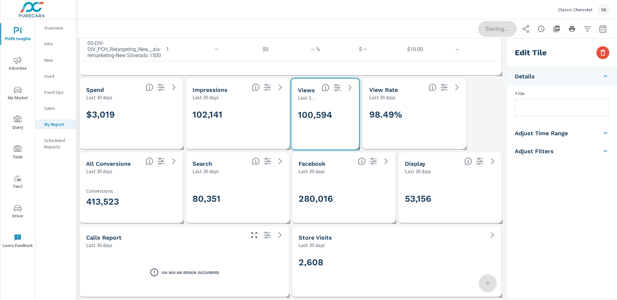
drag, startPoint x: 378, startPoint y: 186, endPoint x: 346, endPoint y: 144, distance: 52.7
click at [346, 144] on div "100,594" at bounding box center [325, 125] width 62 height 43
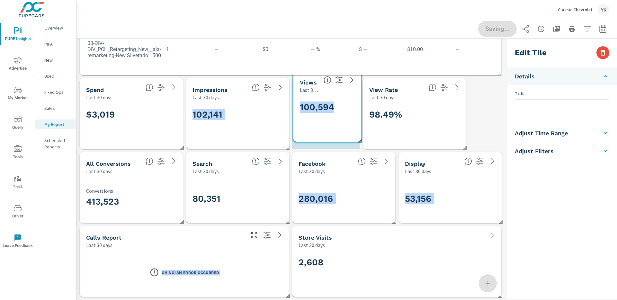
drag, startPoint x: 363, startPoint y: 176, endPoint x: 344, endPoint y: 123, distance: 55.9
click at [344, 123] on div "100,594" at bounding box center [327, 117] width 62 height 43
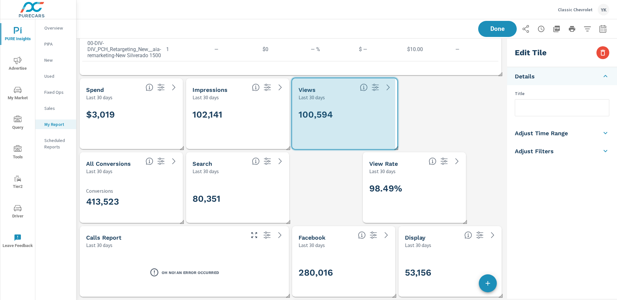
drag, startPoint x: 358, startPoint y: 147, endPoint x: 398, endPoint y: 147, distance: 40.5
click at [397, 147] on span at bounding box center [394, 146] width 6 height 6
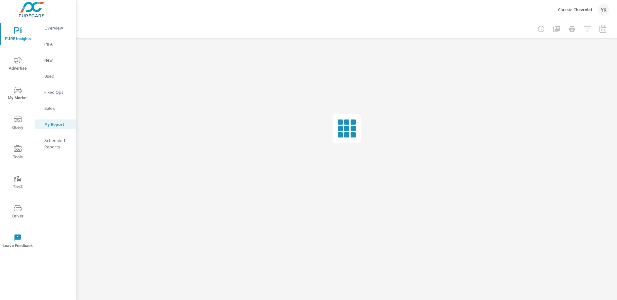
click at [404, 166] on div at bounding box center [346, 129] width 540 height 180
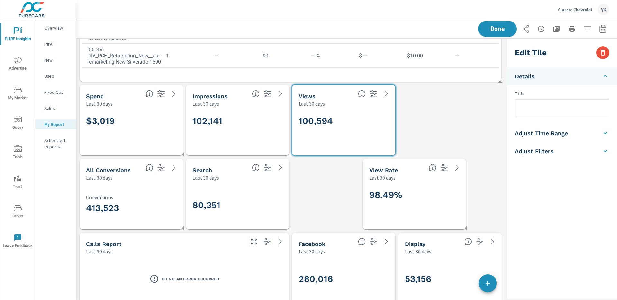
click at [152, 108] on div "$3,019" at bounding box center [131, 131] width 103 height 48
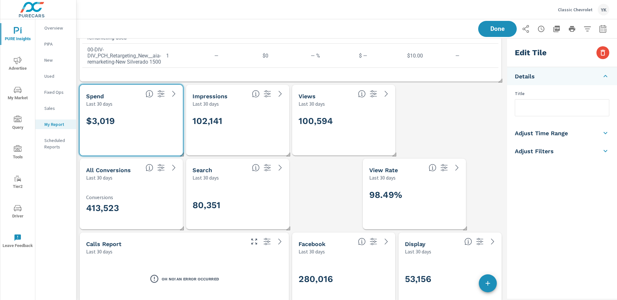
click at [534, 110] on input "text" at bounding box center [562, 108] width 94 height 16
type input "[PERSON_NAME] Spend"
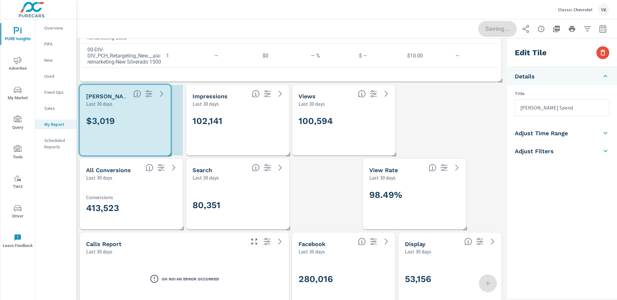
drag, startPoint x: 182, startPoint y: 152, endPoint x: 168, endPoint y: 150, distance: 14.0
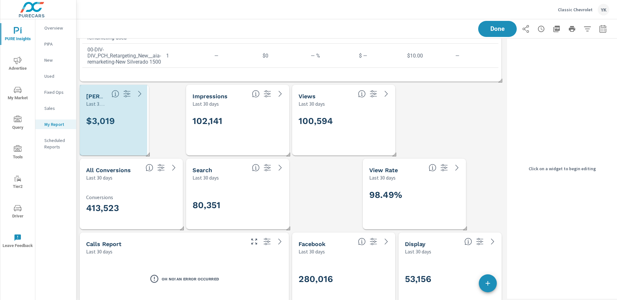
drag, startPoint x: 180, startPoint y: 152, endPoint x: 146, endPoint y: 152, distance: 34.1
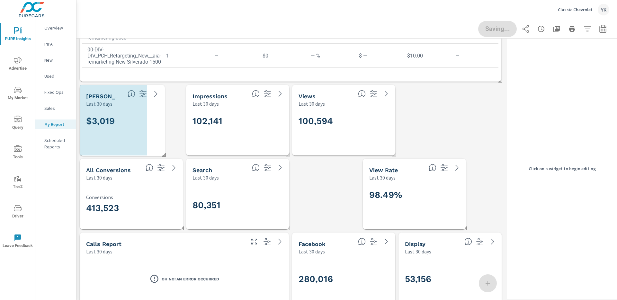
drag, startPoint x: 146, startPoint y: 155, endPoint x: 163, endPoint y: 155, distance: 17.7
click at [163, 155] on span at bounding box center [161, 152] width 6 height 6
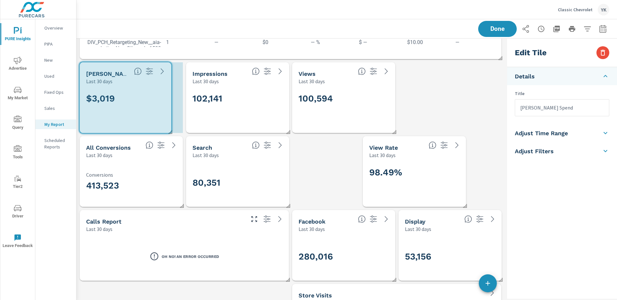
drag, startPoint x: 145, startPoint y: 132, endPoint x: 169, endPoint y: 130, distance: 24.1
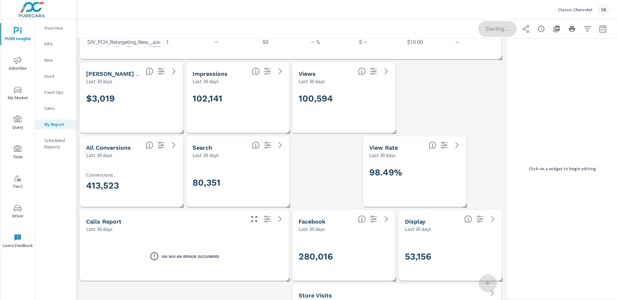
click at [207, 123] on div "102,141" at bounding box center [237, 108] width 90 height 35
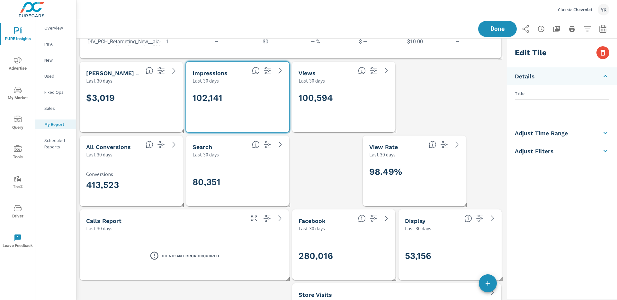
scroll to position [1716, 0]
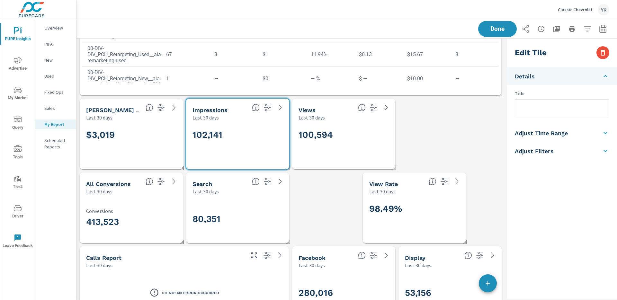
click at [526, 107] on input "text" at bounding box center [562, 108] width 94 height 16
type input "[PERSON_NAME] Impressions"
click at [371, 150] on div "100,594" at bounding box center [343, 145] width 90 height 35
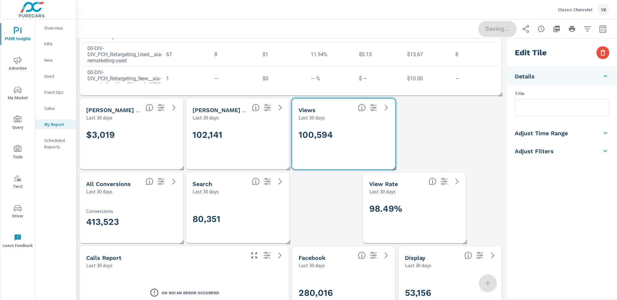
click at [531, 112] on input "text" at bounding box center [562, 108] width 94 height 16
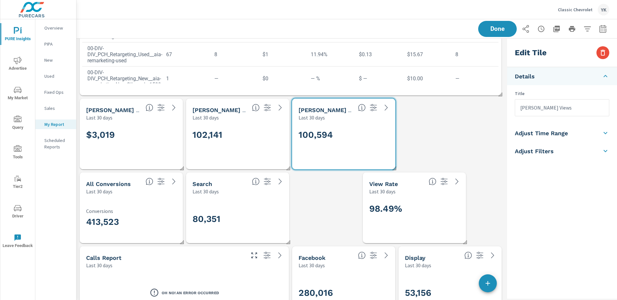
type input "[PERSON_NAME] Views"
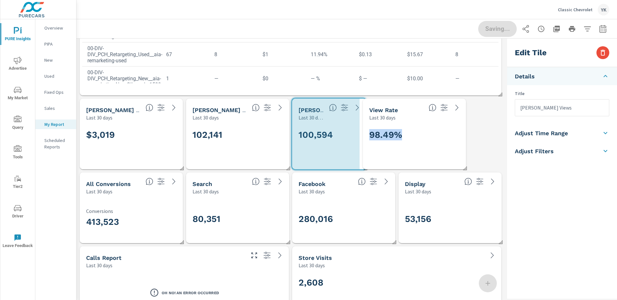
scroll to position [1998, 428]
drag, startPoint x: 394, startPoint y: 166, endPoint x: 365, endPoint y: 164, distance: 29.1
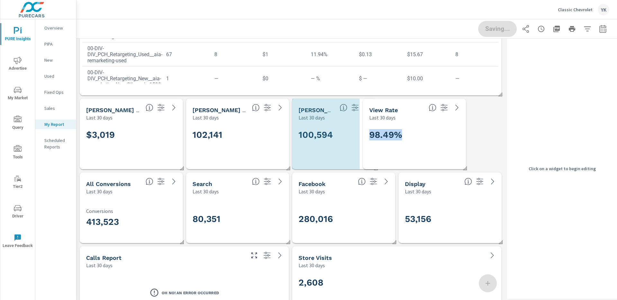
drag, startPoint x: 358, startPoint y: 167, endPoint x: 376, endPoint y: 167, distance: 17.3
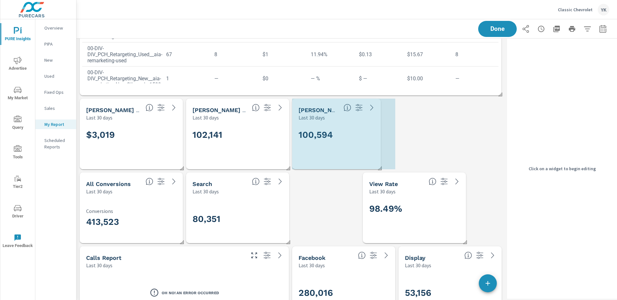
scroll to position [2072, 428]
drag, startPoint x: 358, startPoint y: 167, endPoint x: 386, endPoint y: 167, distance: 27.9
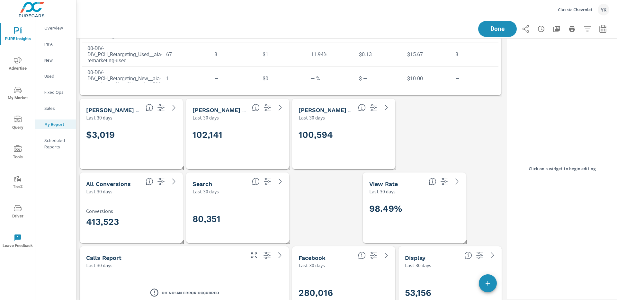
click at [401, 201] on div "98.49%" at bounding box center [414, 218] width 90 height 35
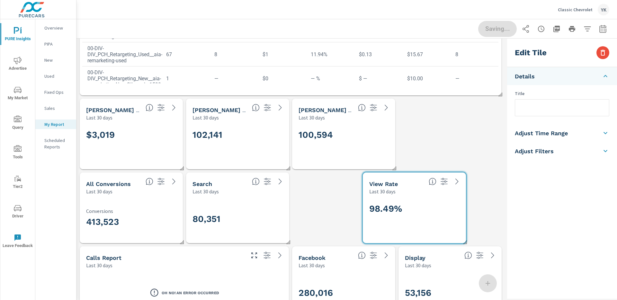
click at [526, 108] on input "text" at bounding box center [562, 108] width 94 height 16
type input "[PERSON_NAME] View Rate"
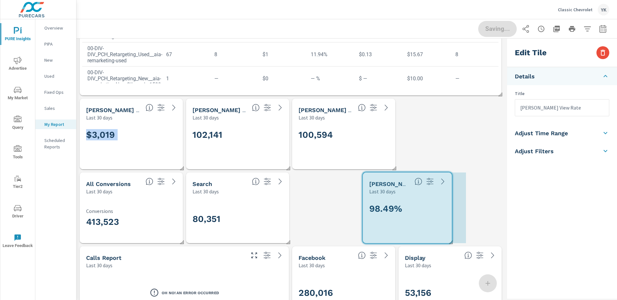
drag, startPoint x: 464, startPoint y: 240, endPoint x: 450, endPoint y: 240, distance: 14.1
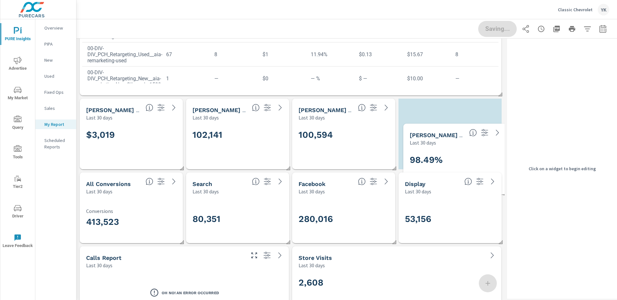
scroll to position [1998, 428]
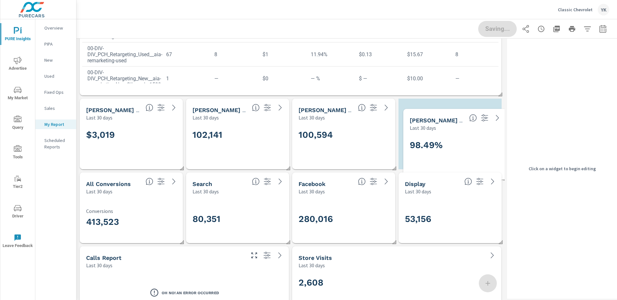
drag, startPoint x: 431, startPoint y: 211, endPoint x: 472, endPoint y: 147, distance: 75.8
click at [472, 147] on h2 "98.49%" at bounding box center [455, 144] width 90 height 11
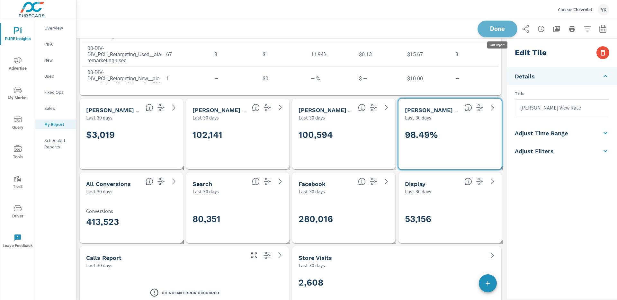
click at [504, 27] on span "Done" at bounding box center [497, 29] width 26 height 6
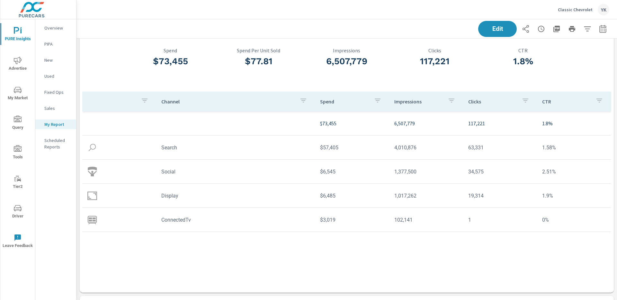
scroll to position [0, 0]
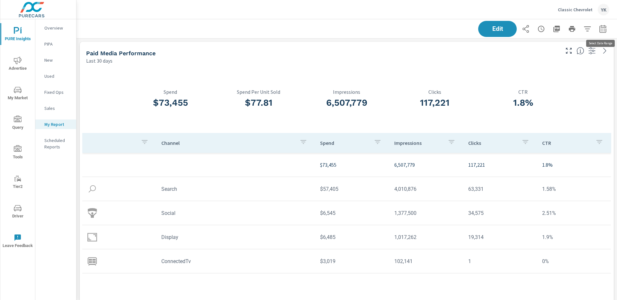
click at [602, 24] on button "button" at bounding box center [602, 28] width 13 height 13
select select "Last 30 days"
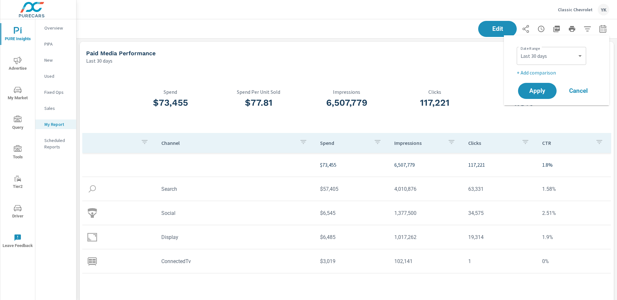
click at [546, 76] on div "Date Range Custom [DATE] Last week Last 7 days Last 14 days Last 30 days Last 4…" at bounding box center [556, 70] width 90 height 60
click at [541, 73] on p "+ Add comparison" at bounding box center [558, 73] width 82 height 8
select select "Previous period"
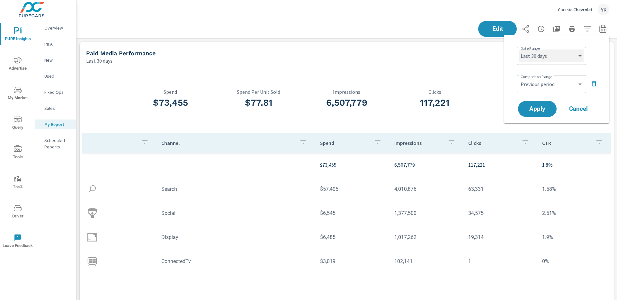
click at [546, 56] on select "Custom [DATE] Last week Last 7 days Last 14 days Last 30 days Last 45 days Last…" at bounding box center [551, 55] width 64 height 13
click at [519, 49] on select "Custom [DATE] Last week Last 7 days Last 14 days Last 30 days Last 45 days Last…" at bounding box center [551, 55] width 64 height 13
select select "Last month"
click at [537, 87] on select "Custom Previous period Previous month Previous year" at bounding box center [551, 84] width 64 height 13
click at [519, 78] on select "Custom Previous period Previous month Previous year" at bounding box center [551, 84] width 64 height 13
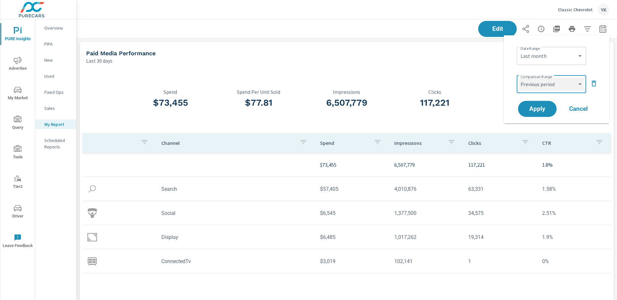
select select "Previous month"
click at [538, 114] on button "Apply" at bounding box center [537, 109] width 40 height 17
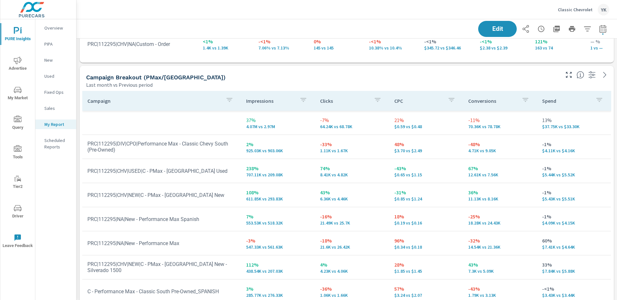
scroll to position [566, 0]
click at [526, 29] on icon "button" at bounding box center [526, 29] width 8 height 8
